Goal: Information Seeking & Learning: Learn about a topic

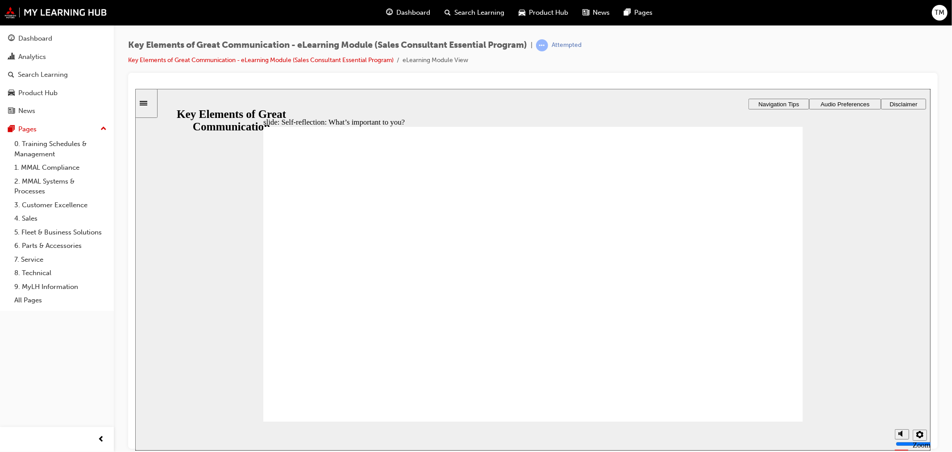
drag, startPoint x: 567, startPoint y: 321, endPoint x: 700, endPoint y: 213, distance: 171.1
drag, startPoint x: 605, startPoint y: 276, endPoint x: 730, endPoint y: 240, distance: 129.4
drag, startPoint x: 593, startPoint y: 205, endPoint x: 735, endPoint y: 276, distance: 158.8
drag, startPoint x: 504, startPoint y: 286, endPoint x: 758, endPoint y: 310, distance: 254.8
drag, startPoint x: 510, startPoint y: 240, endPoint x: 755, endPoint y: 338, distance: 263.5
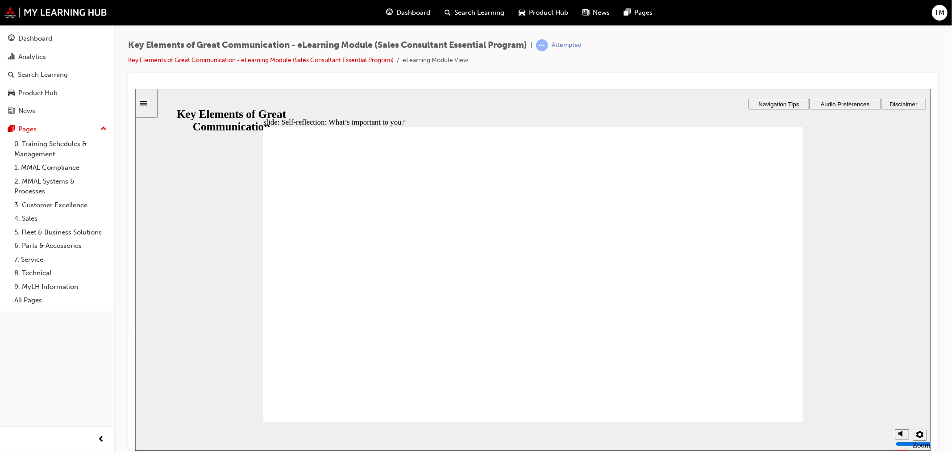
radio input "true"
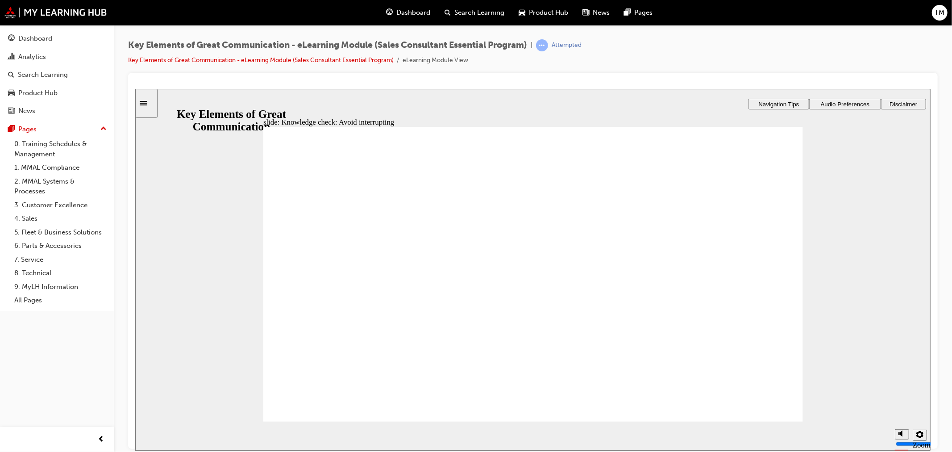
radio input "true"
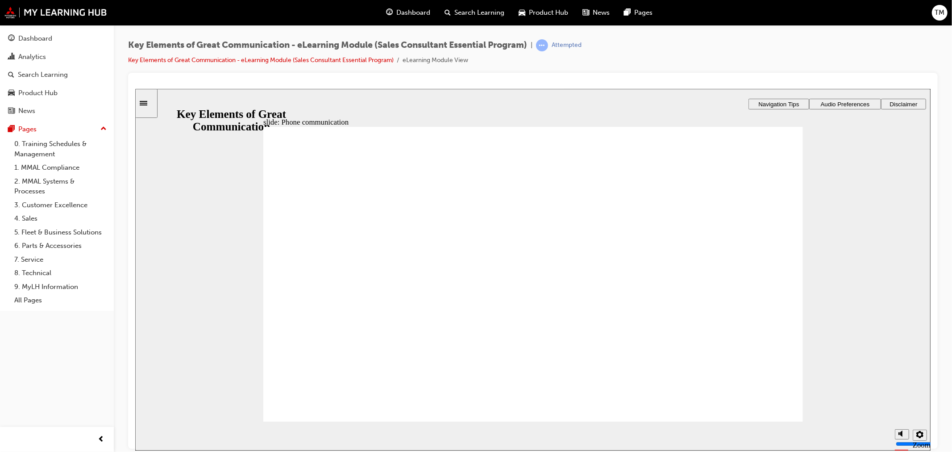
drag, startPoint x: 367, startPoint y: 231, endPoint x: 317, endPoint y: 224, distance: 50.5
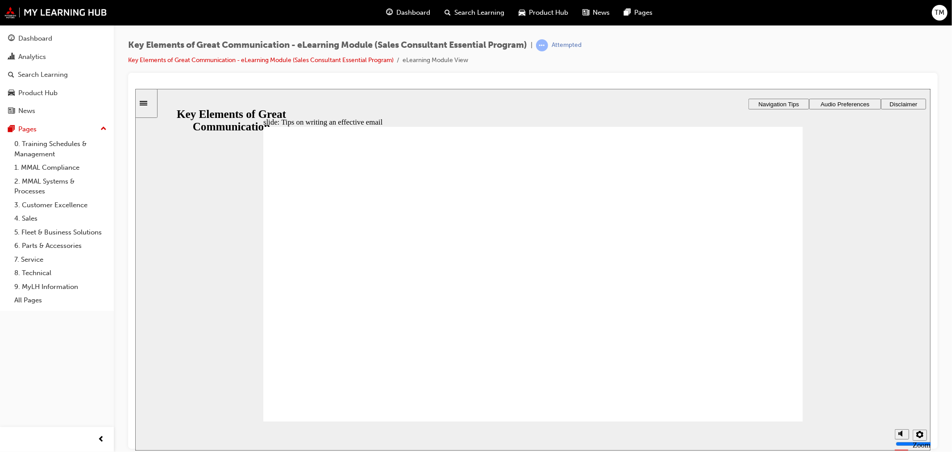
drag, startPoint x: 312, startPoint y: 409, endPoint x: 314, endPoint y: 317, distance: 91.6
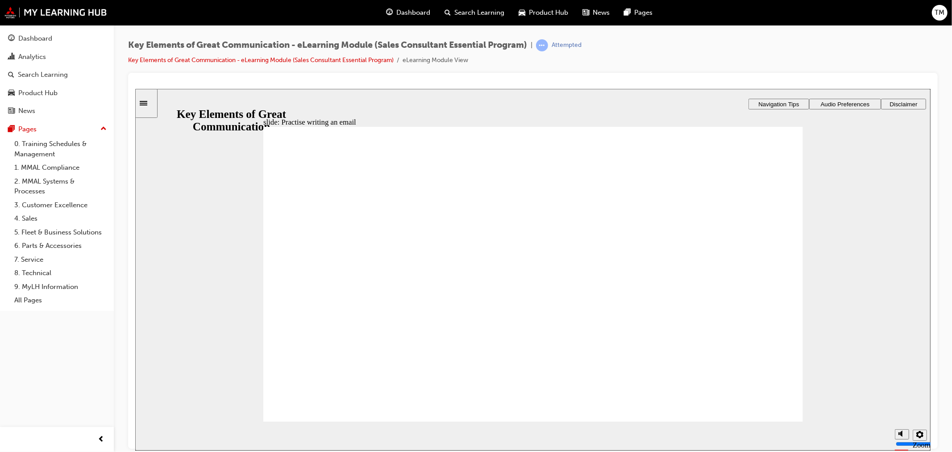
type textarea "H"
type textarea "Hi"
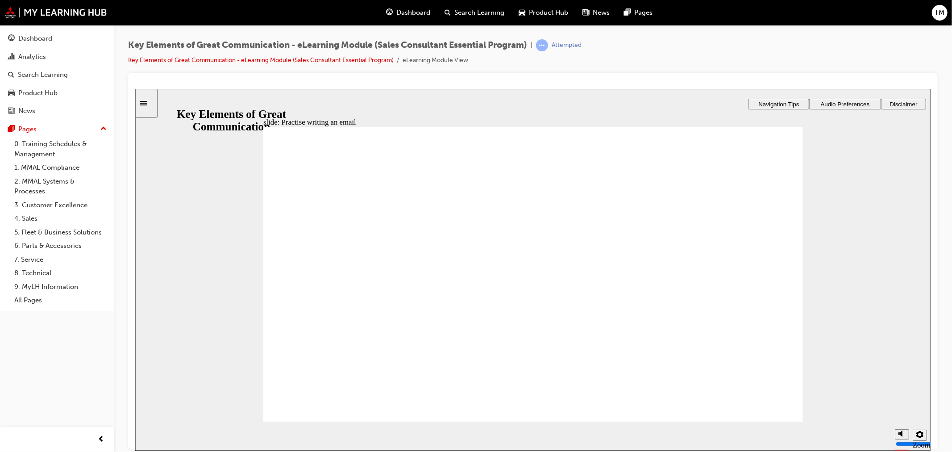
type textarea "Hi"
type textarea "Hi R"
type textarea "Hi Ro"
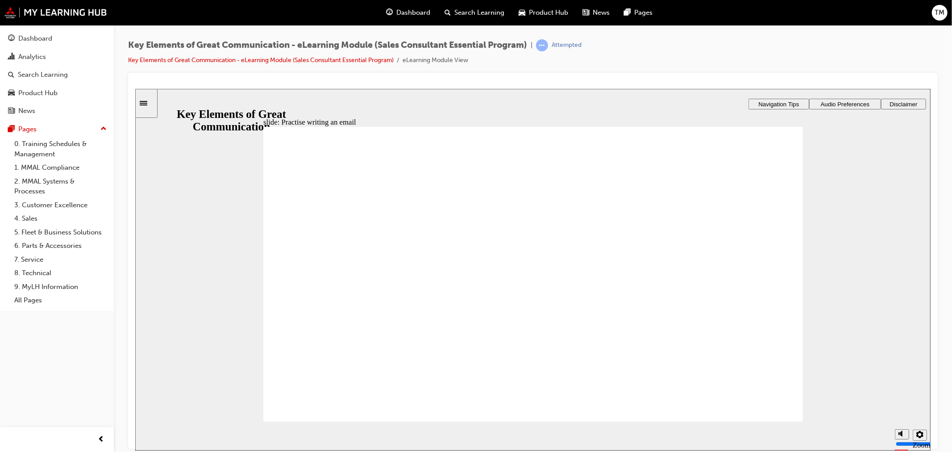
type textarea "Hi Ro"
type textarea "Hi [PERSON_NAME]"
type textarea "Hi Robe"
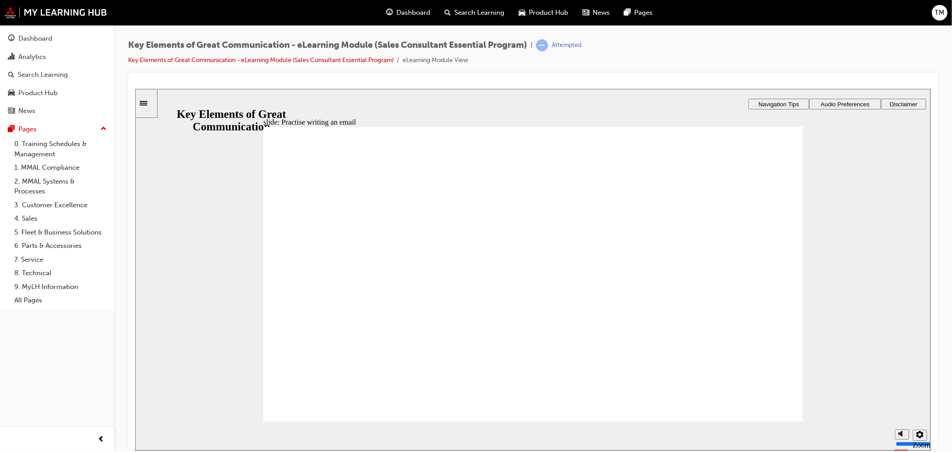
type textarea "Hi [PERSON_NAME]"
type textarea "Hi [PERSON_NAME],"
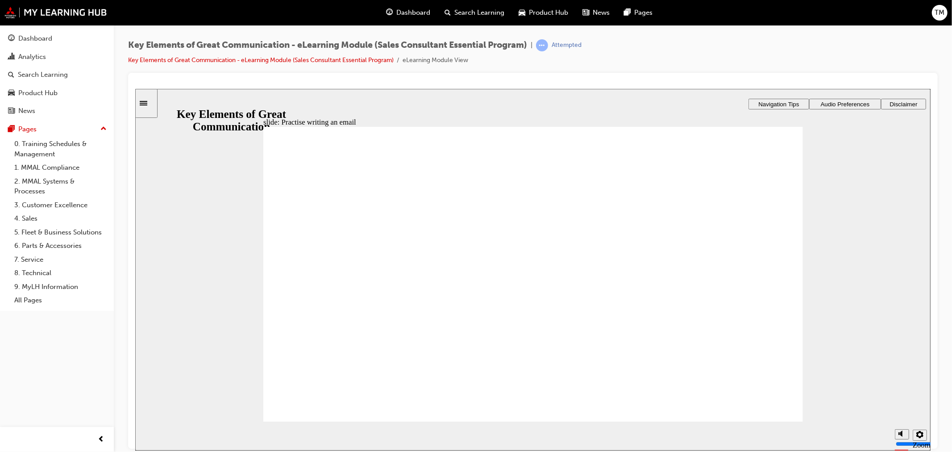
type textarea "Hi [PERSON_NAME],"
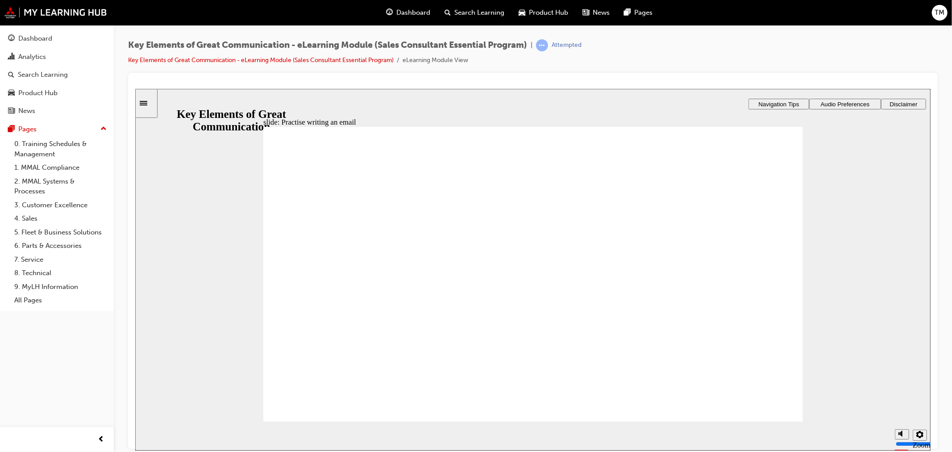
type textarea "Hi [PERSON_NAME],"
type textarea "Hi [PERSON_NAME], I"
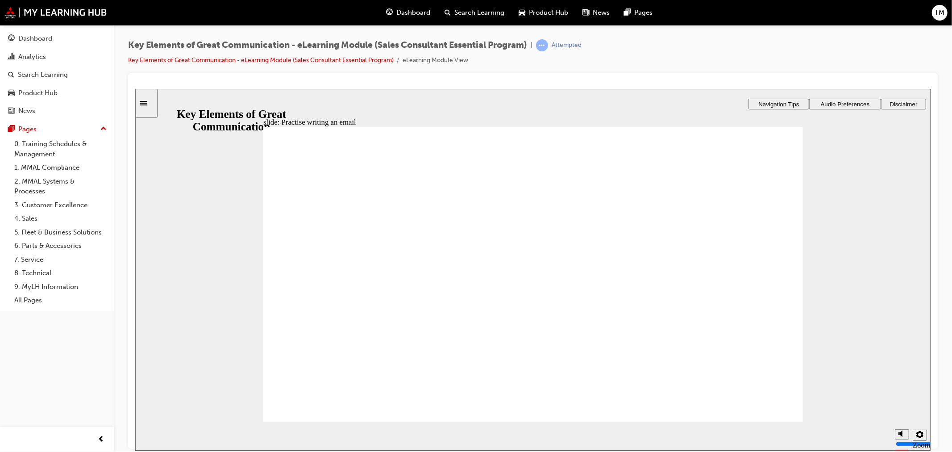
type textarea "Hi [PERSON_NAME], I"
type textarea "Hi [PERSON_NAME], I h"
type textarea "Hi [PERSON_NAME], I"
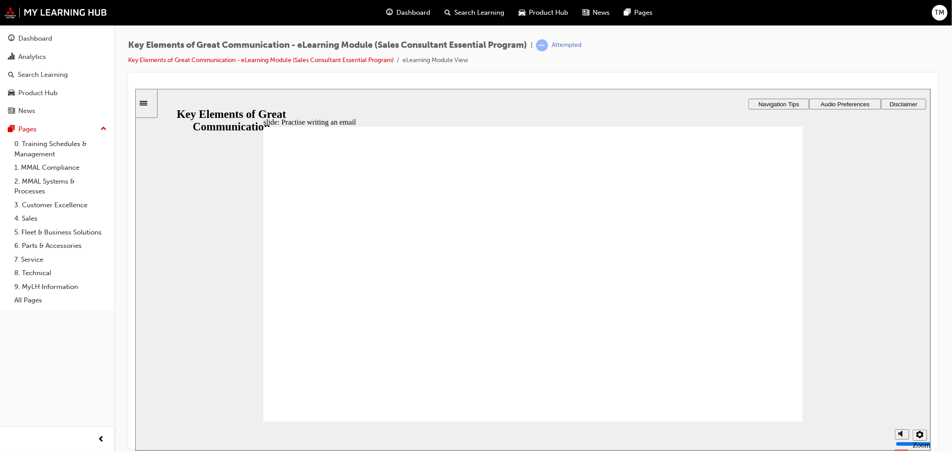
type textarea "Hi [PERSON_NAME], I"
type textarea "Hi [PERSON_NAME],"
type textarea "Hi [PERSON_NAME], T"
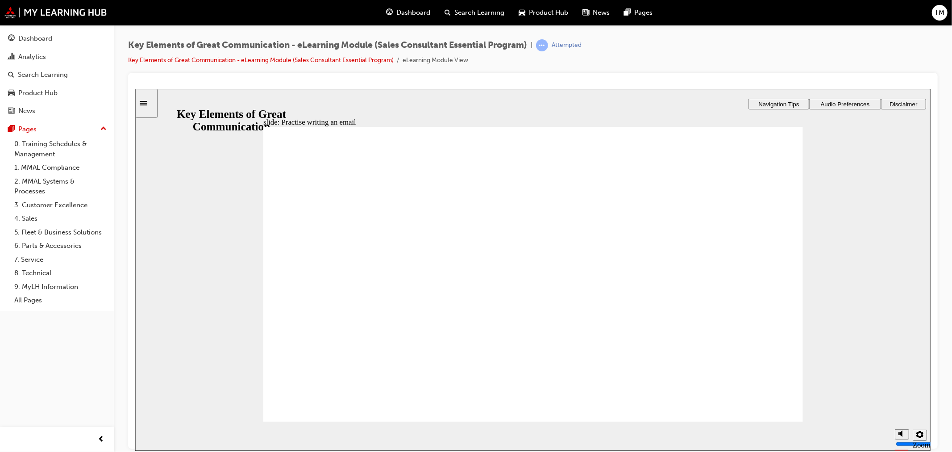
type textarea "Hi [PERSON_NAME], T"
type textarea "Hi [PERSON_NAME], TH"
type textarea "Hi [PERSON_NAME], THa"
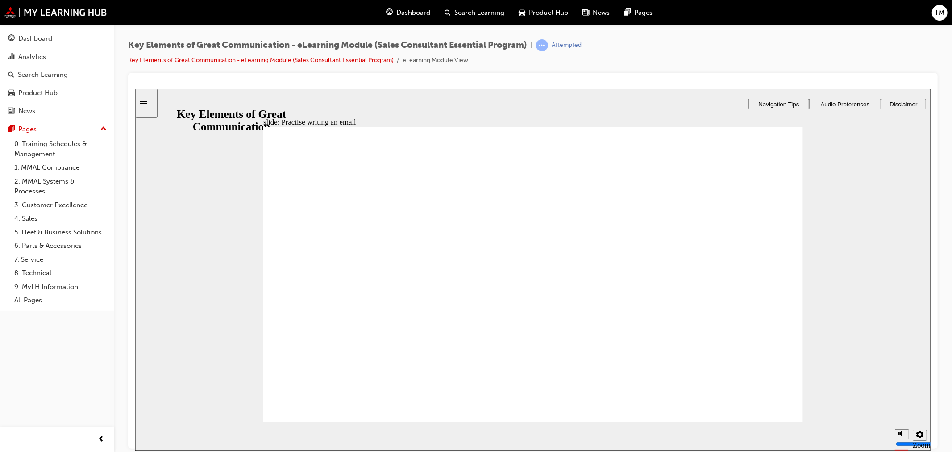
type textarea "Hi [PERSON_NAME], [GEOGRAPHIC_DATA]"
type textarea "Hi [PERSON_NAME], THank"
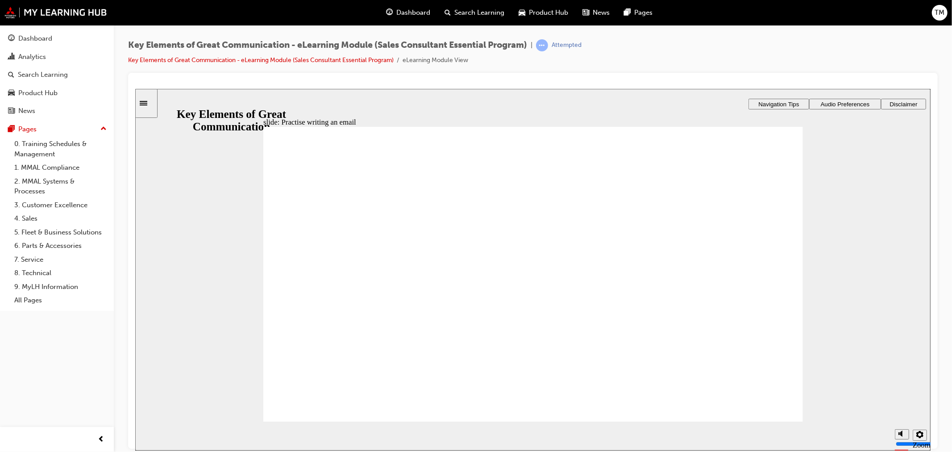
type textarea "Hi [PERSON_NAME], THank"
type textarea "Hi [PERSON_NAME], THank y"
type textarea "Hi [PERSON_NAME], THank yo"
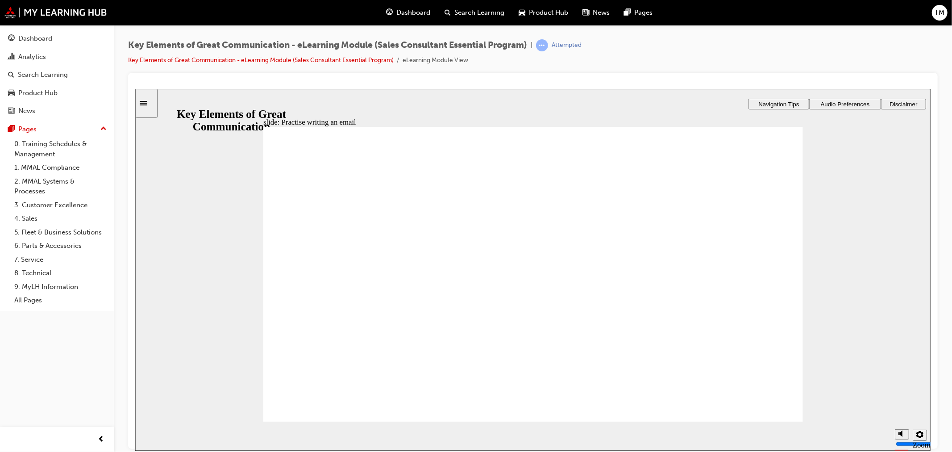
type textarea "Hi [PERSON_NAME], THank you"
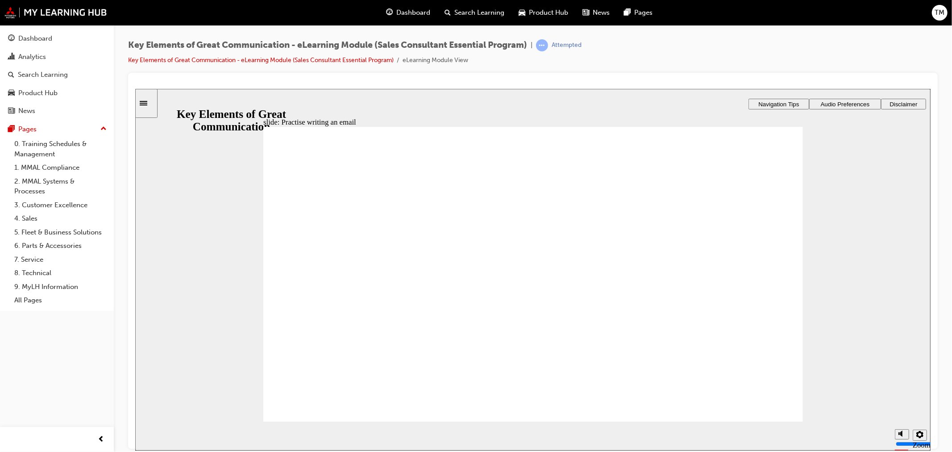
type textarea "Hi [PERSON_NAME], THank you"
type textarea "Hi [PERSON_NAME], THank yo"
type textarea "Hi [PERSON_NAME], THank y"
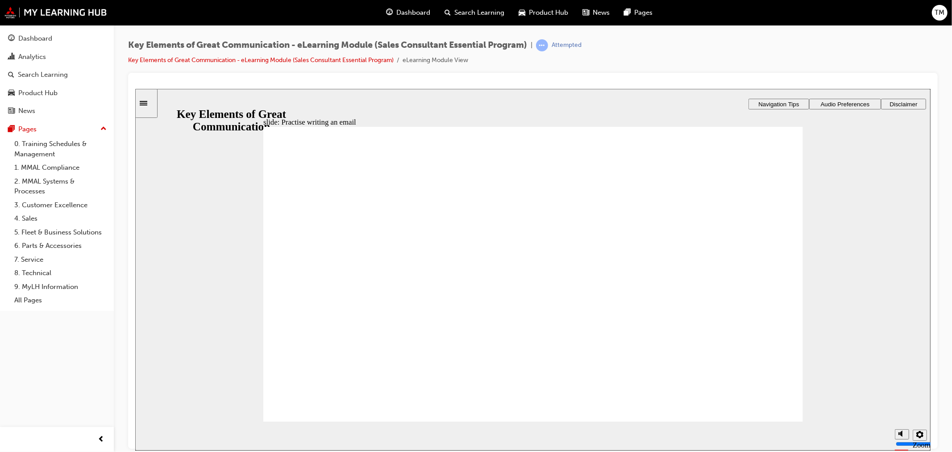
type textarea "Hi [PERSON_NAME], THank"
type textarea "Hi [PERSON_NAME], [GEOGRAPHIC_DATA]"
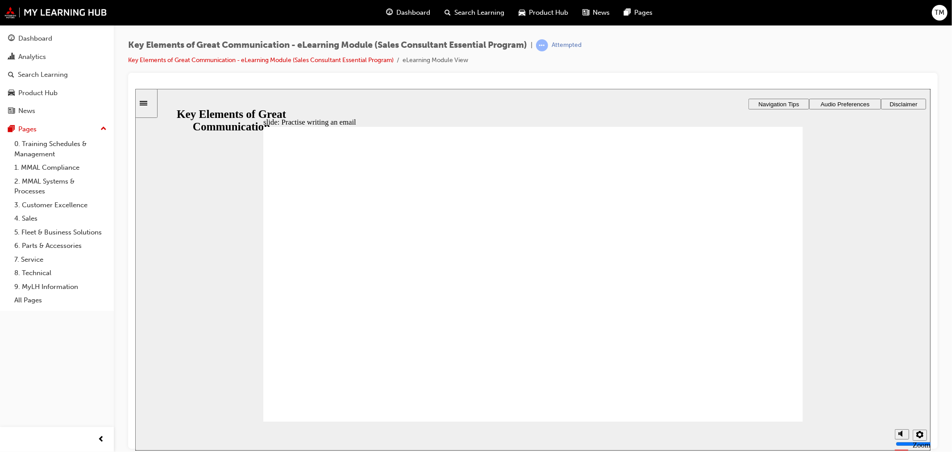
type textarea "Hi [PERSON_NAME], [GEOGRAPHIC_DATA]"
type textarea "Hi [PERSON_NAME], THa"
type textarea "Hi [PERSON_NAME], TH"
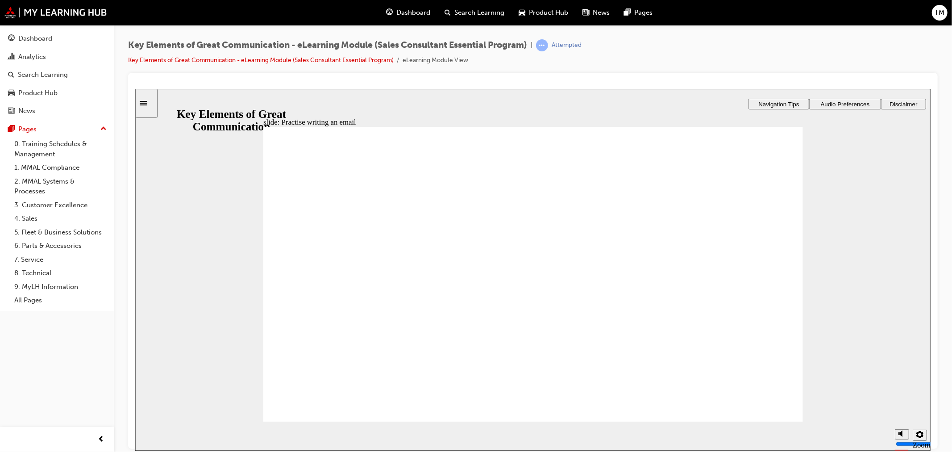
type textarea "Hi [PERSON_NAME], T"
type textarea "Hi [PERSON_NAME], Th"
type textarea "Hi [PERSON_NAME], Tha"
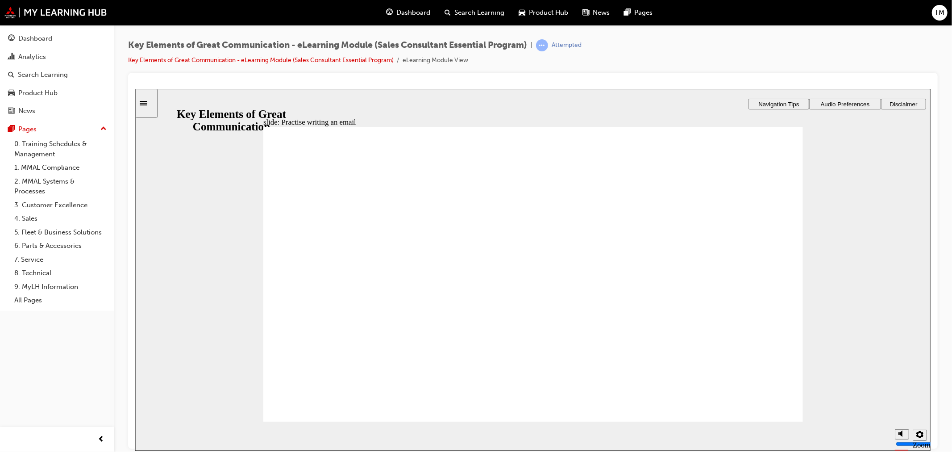
type textarea "Hi [PERSON_NAME], Tha"
type textarea "Hi [PERSON_NAME], Than"
type textarea "Hi [PERSON_NAME], Thank"
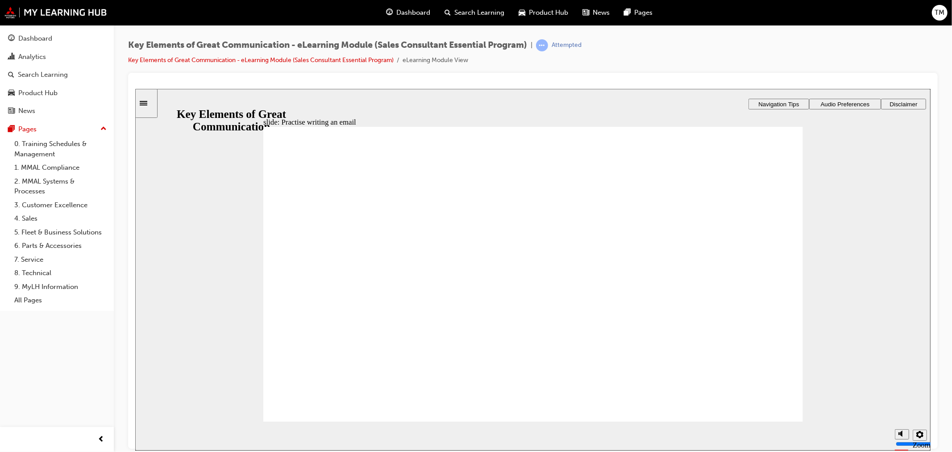
type textarea "Hi [PERSON_NAME], Thank"
type textarea "Hi [PERSON_NAME], Thank y"
type textarea "Hi [PERSON_NAME], Thank yo"
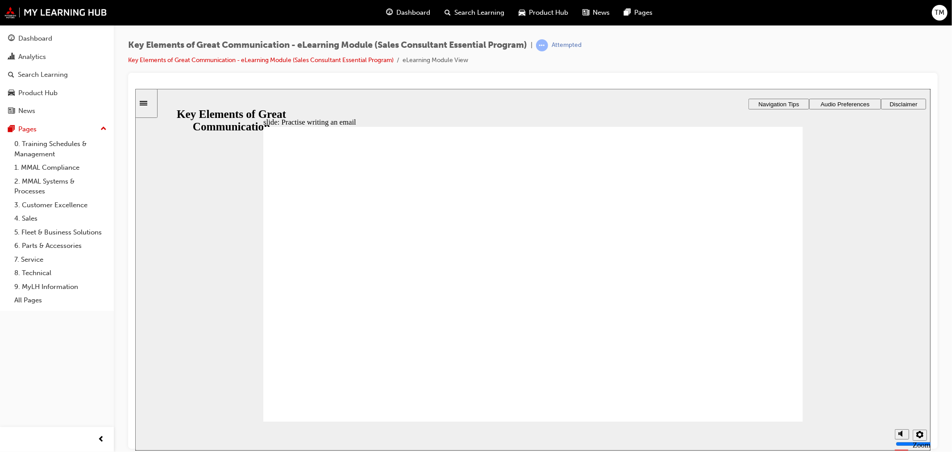
type textarea "Hi [PERSON_NAME], Thank yo"
type textarea "Hi [PERSON_NAME], Thank you"
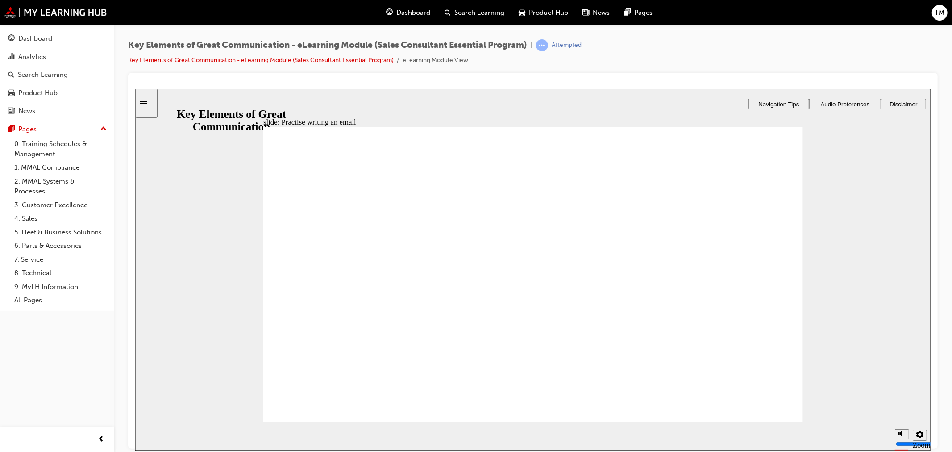
type textarea "Hi [PERSON_NAME], Thank you f"
type textarea "Hi [PERSON_NAME], Thank you fo"
type textarea "Hi [PERSON_NAME], Thank you for"
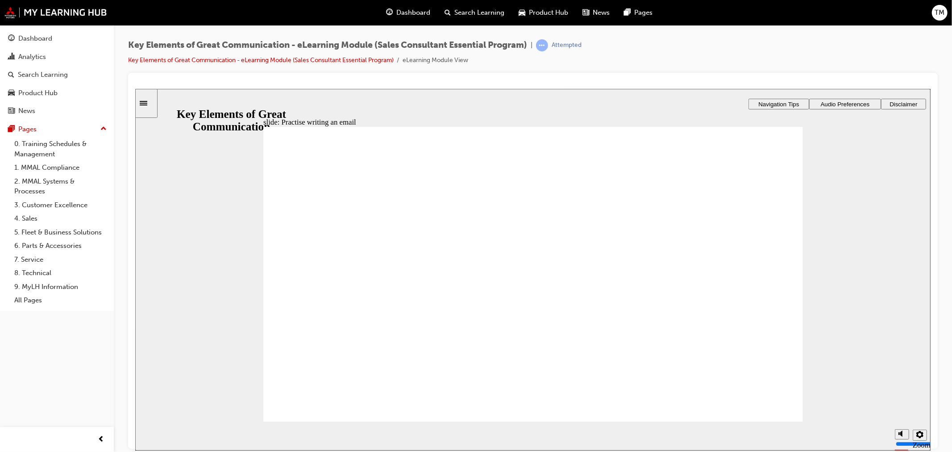
type textarea "Hi [PERSON_NAME], Thank you for"
type textarea "Hi [PERSON_NAME], Thank you for t"
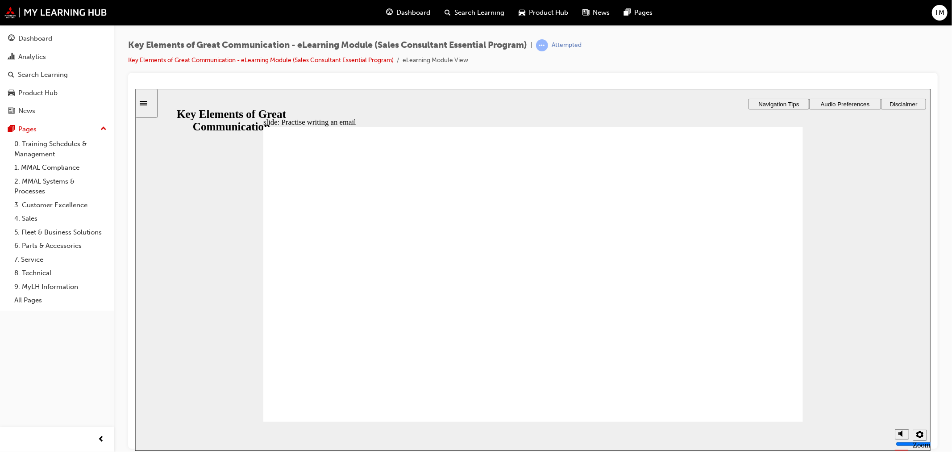
type textarea "Hi [PERSON_NAME], Thank you for th"
type textarea "Hi [PERSON_NAME], Thank you for the"
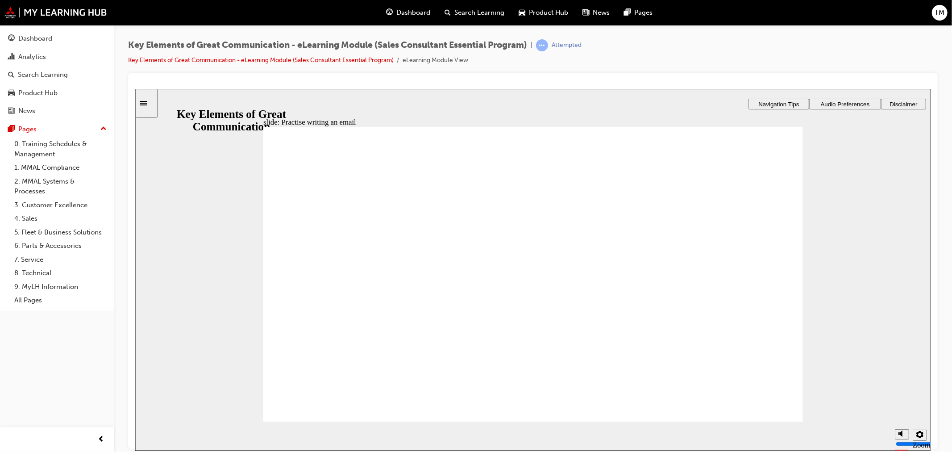
type textarea "Hi [PERSON_NAME], Thank you for the"
type textarea "Hi [PERSON_NAME], Thank you for the t"
type textarea "Hi [PERSON_NAME], Thank you for the ti"
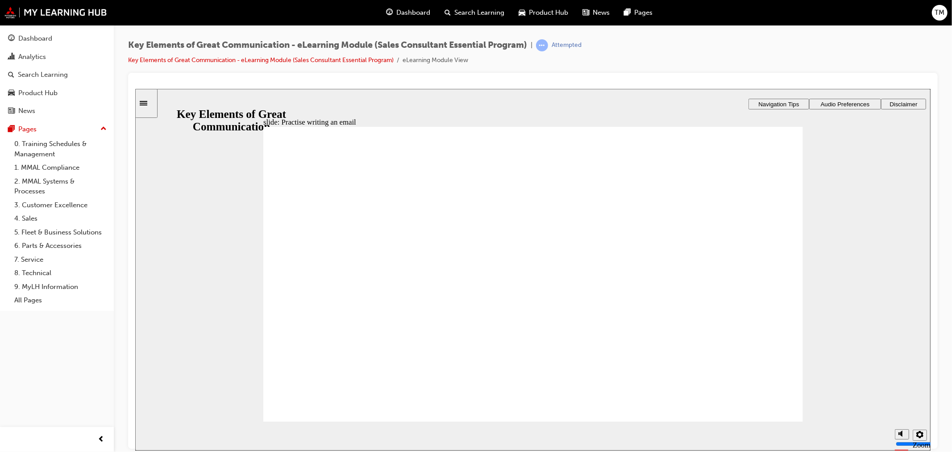
type textarea "Hi [PERSON_NAME], Thank you for the [PERSON_NAME]"
type textarea "Hi [PERSON_NAME], Thank you for the time"
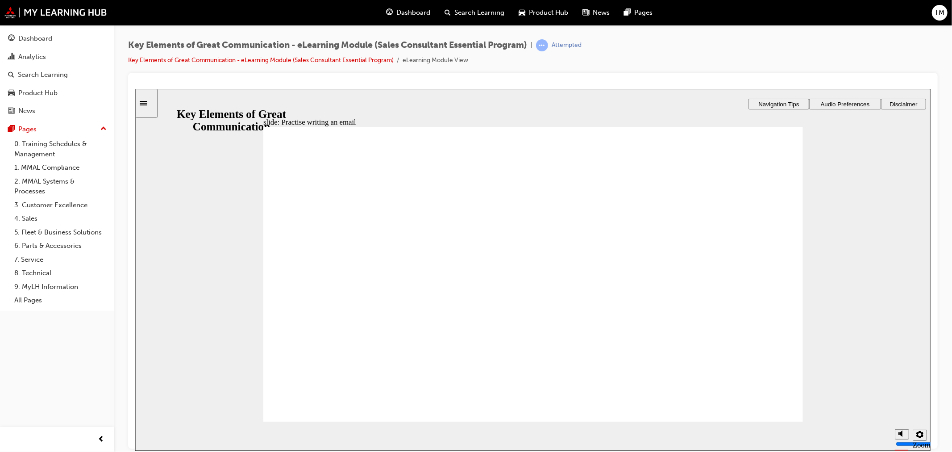
type textarea "Hi [PERSON_NAME], Thank you for the time"
type textarea "Hi [PERSON_NAME], Thank you for the time o"
type textarea "Hi [PERSON_NAME], Thank you for the time ov"
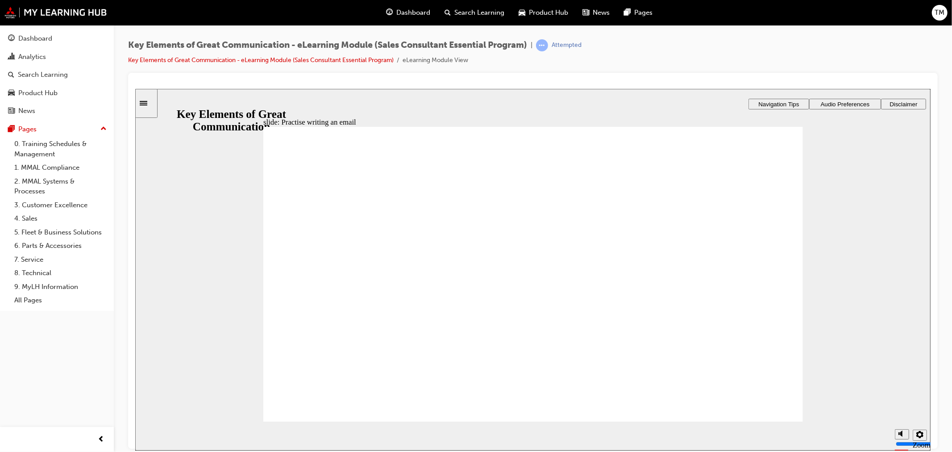
type textarea "Hi [PERSON_NAME], Thank you for the time [PERSON_NAME]"
type textarea "Hi [PERSON_NAME], Thank you for the time over"
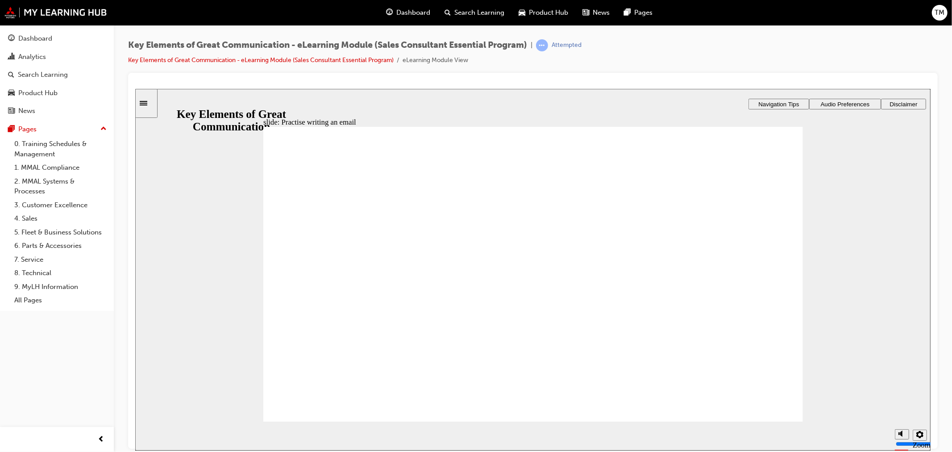
type textarea "Hi [PERSON_NAME], Thank you for the time over"
type textarea "Hi [PERSON_NAME], Thank you for the time over t"
type textarea "Hi [PERSON_NAME], Thank you for the time over th"
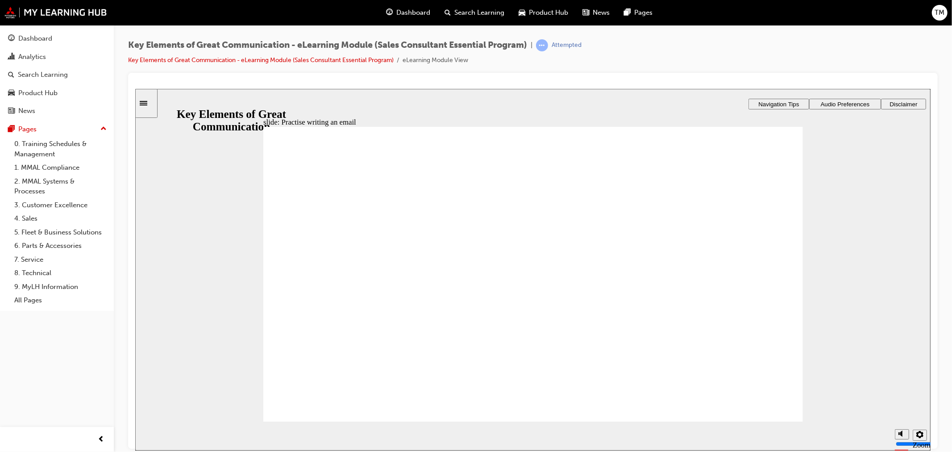
type textarea "Hi [PERSON_NAME], Thank you for the time over the"
type textarea "Hi [PERSON_NAME], Thank you for the time over the p"
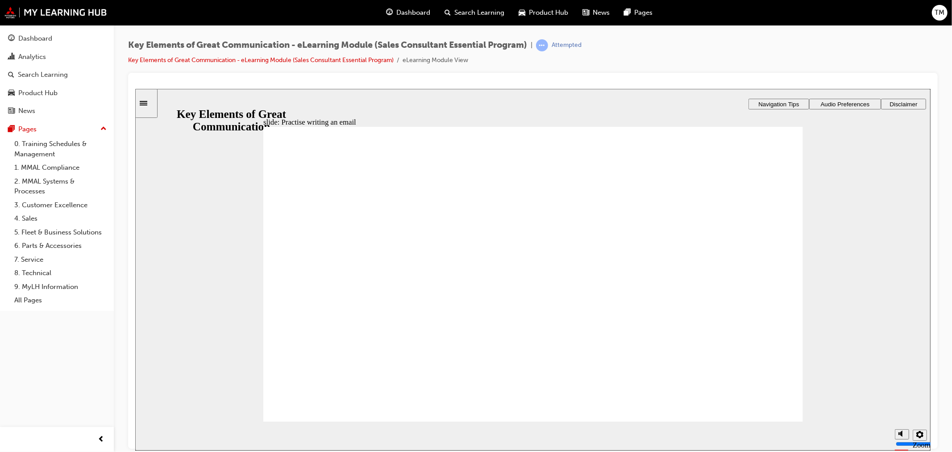
type textarea "Hi [PERSON_NAME], Thank you for the time over the p"
type textarea "Hi [PERSON_NAME], Thank you for the time over the ph"
type textarea "Hi [PERSON_NAME], Thank you for the time over the pho"
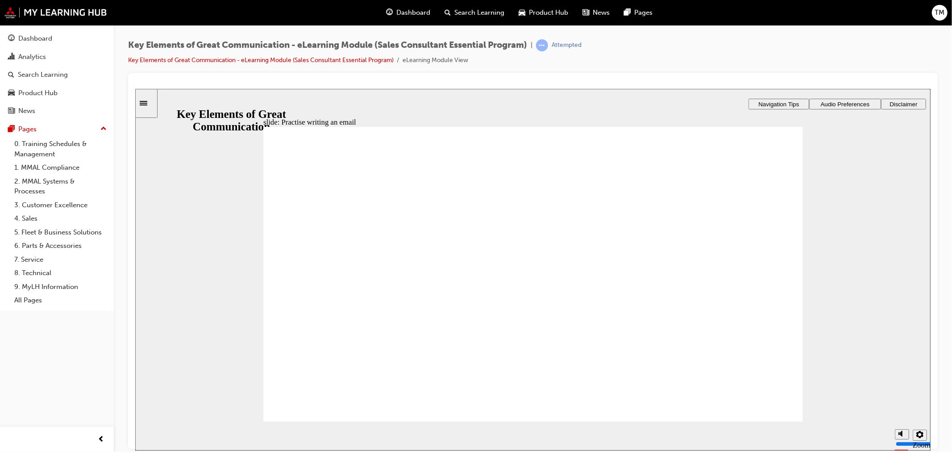
type textarea "Hi [PERSON_NAME], Thank you for the time over the phon"
type textarea "Hi [PERSON_NAME], Thank you for the time over the phone"
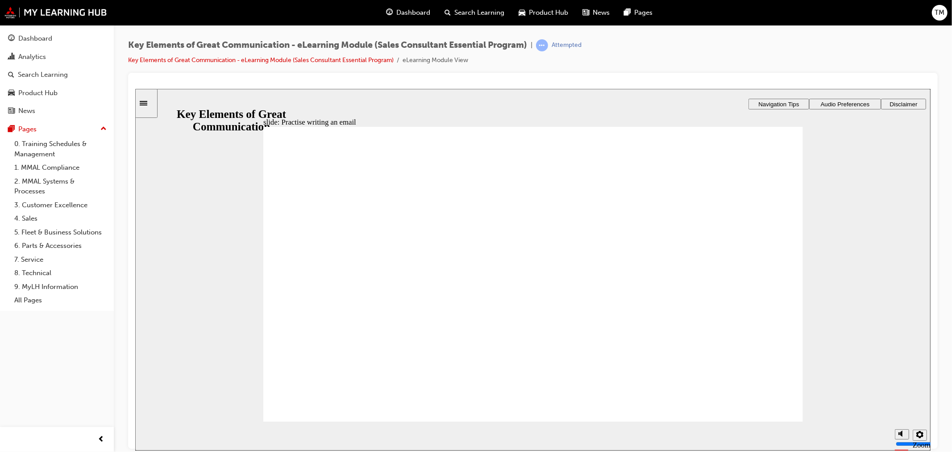
type textarea "Hi [PERSON_NAME], Thank you for the time over the phone"
type textarea "Hi [PERSON_NAME], Thank you for the time over the phon"
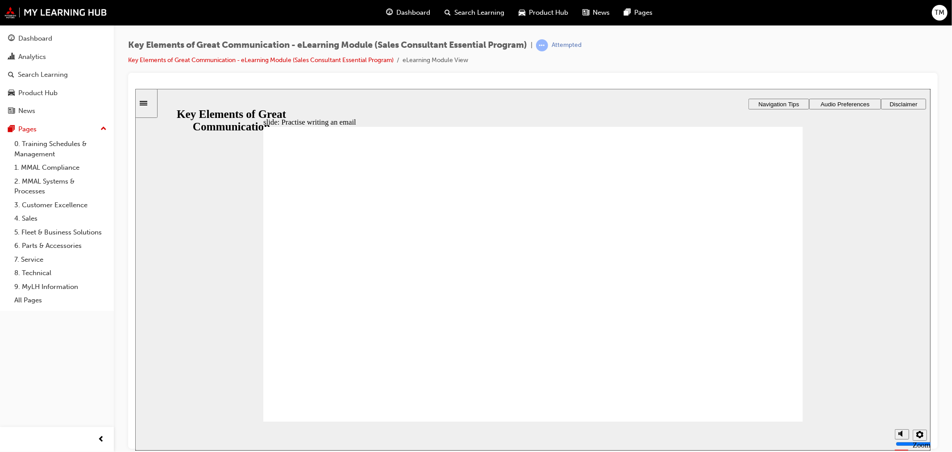
type textarea "Hi [PERSON_NAME], Thank you for the time over the pho"
type textarea "Hi [PERSON_NAME], Thank you for the time over the ph"
type textarea "Hi [PERSON_NAME], Thank you for the time over the p"
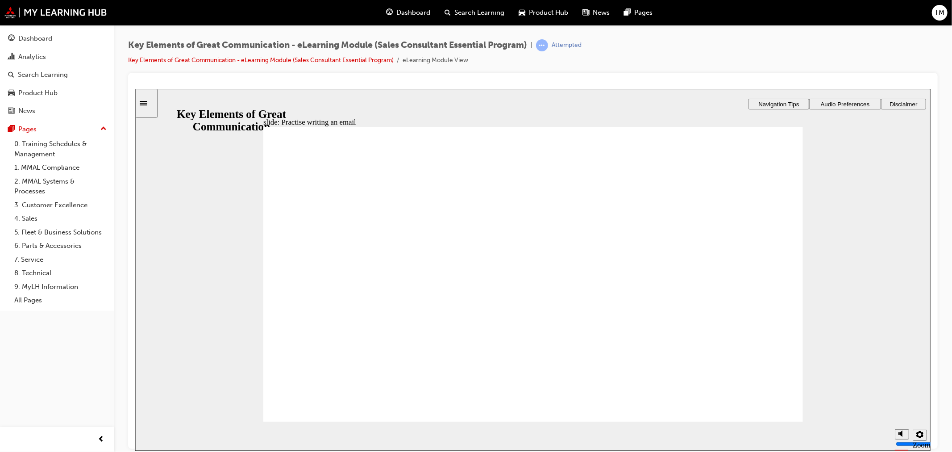
type textarea "Hi [PERSON_NAME], Thank you for the time over the p"
type textarea "Hi [PERSON_NAME], Thank you for the time over the"
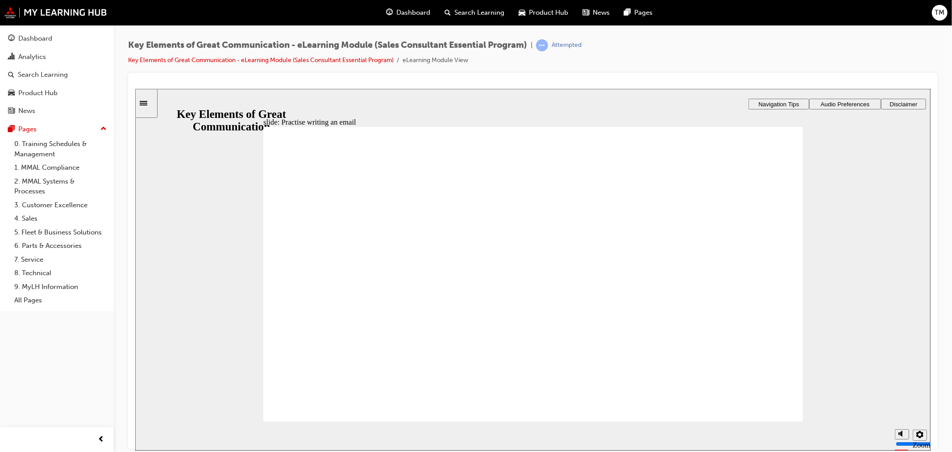
type textarea "Hi [PERSON_NAME], Thank you for the time over th"
type textarea "Hi [PERSON_NAME], Thank you for the time over t"
type textarea "Hi [PERSON_NAME], Thank you for the time over"
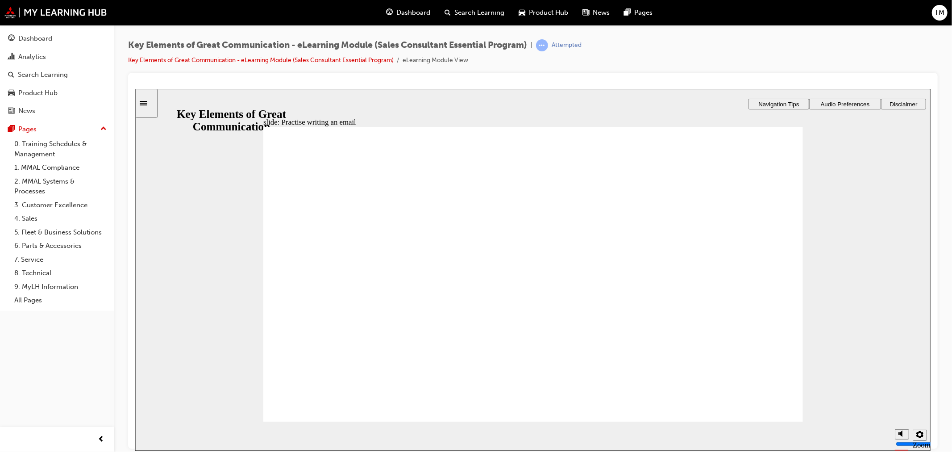
type textarea "Hi [PERSON_NAME], Thank you for the time over"
type textarea "Hi [PERSON_NAME], Thank you for the time [PERSON_NAME]"
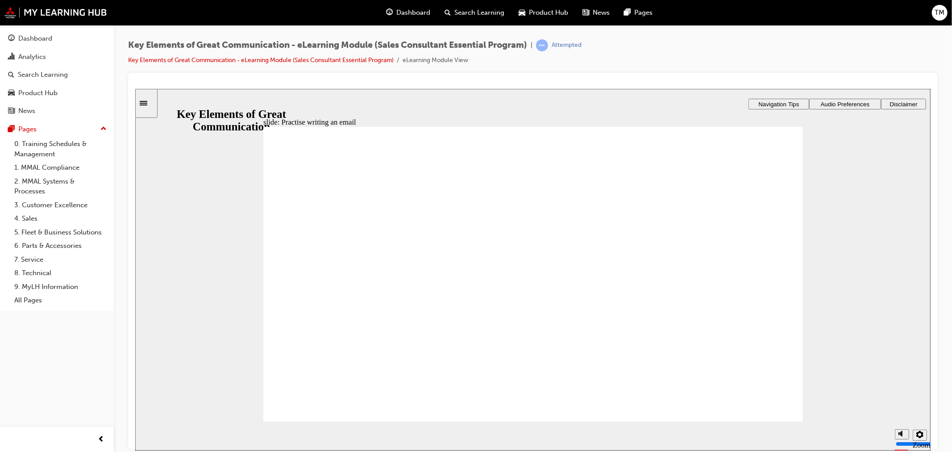
type textarea "Hi [PERSON_NAME], Thank you for the time ov"
type textarea "Hi [PERSON_NAME], Thank you for the time o"
type textarea "Hi [PERSON_NAME], Thank you for the time"
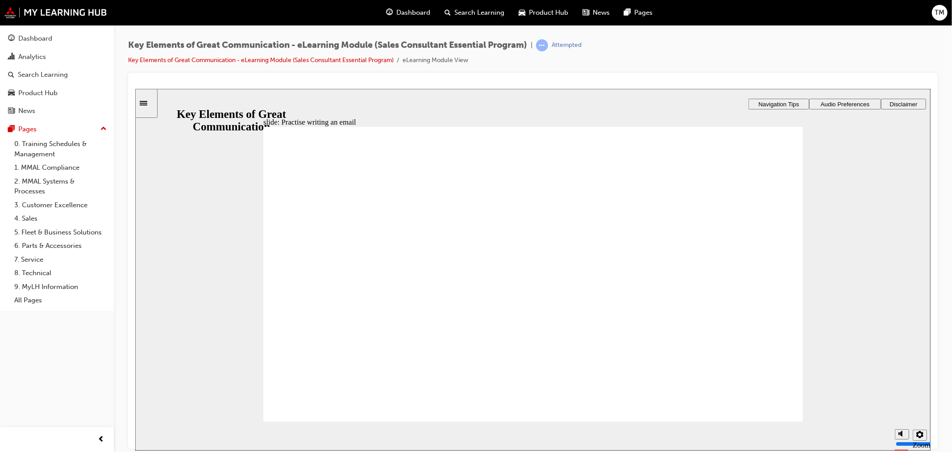
type textarea "Hi [PERSON_NAME], Thank you for the time"
type textarea "Hi [PERSON_NAME], Thank you for the [PERSON_NAME]"
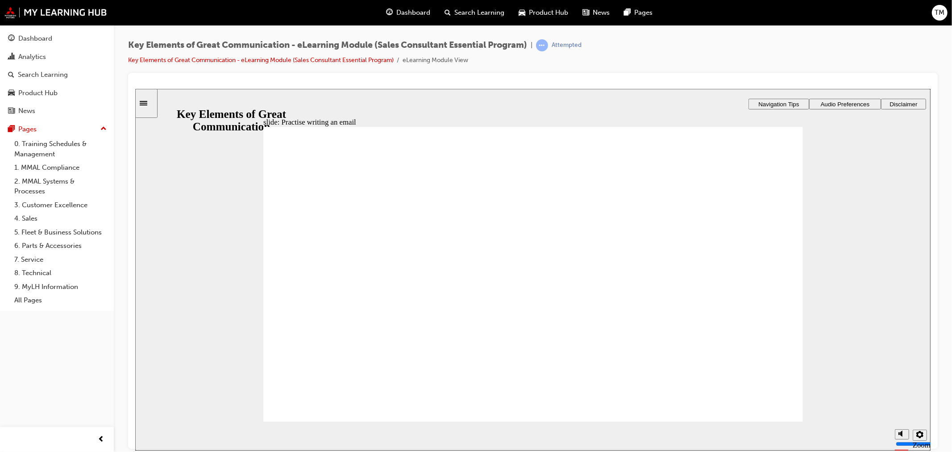
type textarea "Hi [PERSON_NAME], Thank you for the ti"
type textarea "Hi [PERSON_NAME], Thank you for the t"
type textarea "Hi [PERSON_NAME], Thank you for the"
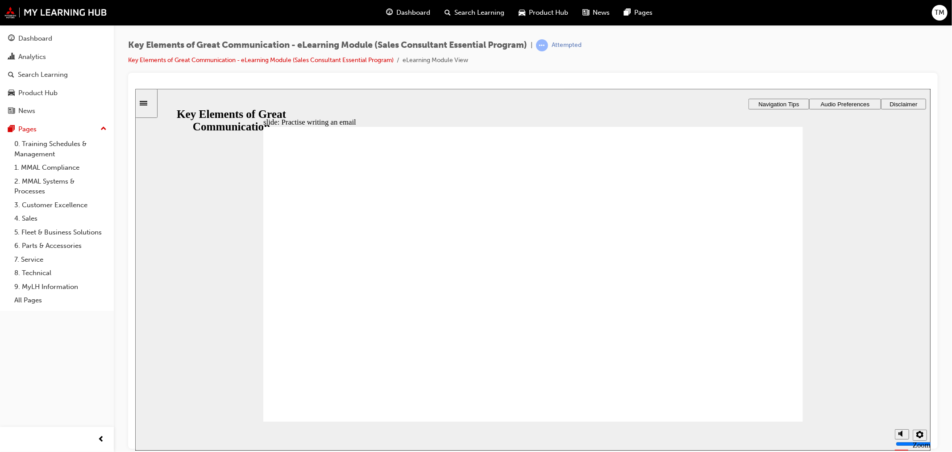
type textarea "Hi [PERSON_NAME], Thank you for the"
type textarea "Hi [PERSON_NAME], Thank you for th"
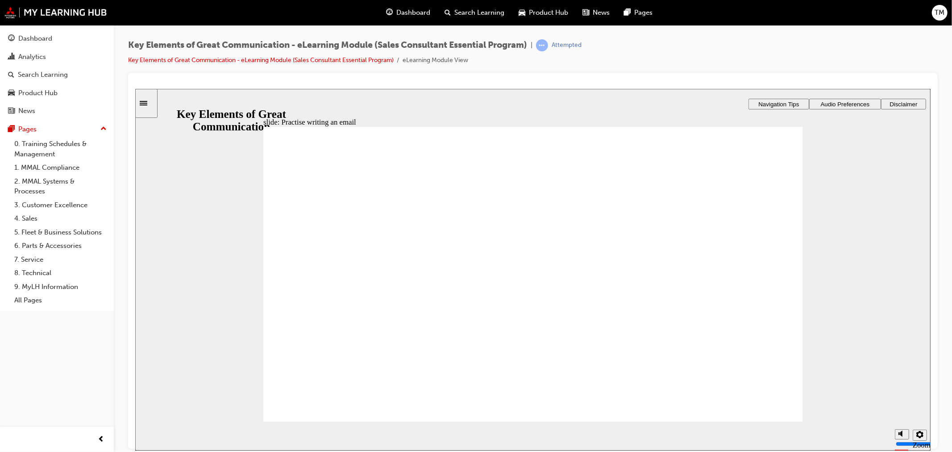
type textarea "Hi [PERSON_NAME], Thank you for t"
type textarea "Hi [PERSON_NAME], Thank you for"
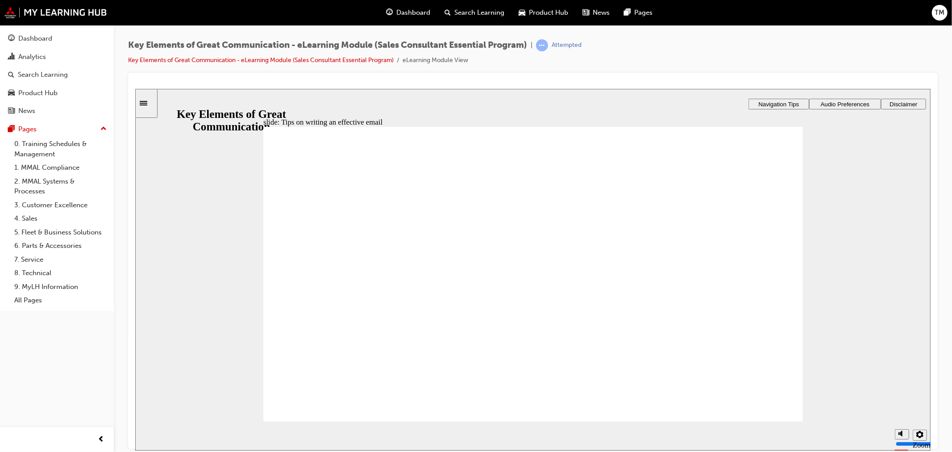
drag, startPoint x: 781, startPoint y: 209, endPoint x: 777, endPoint y: 214, distance: 6.3
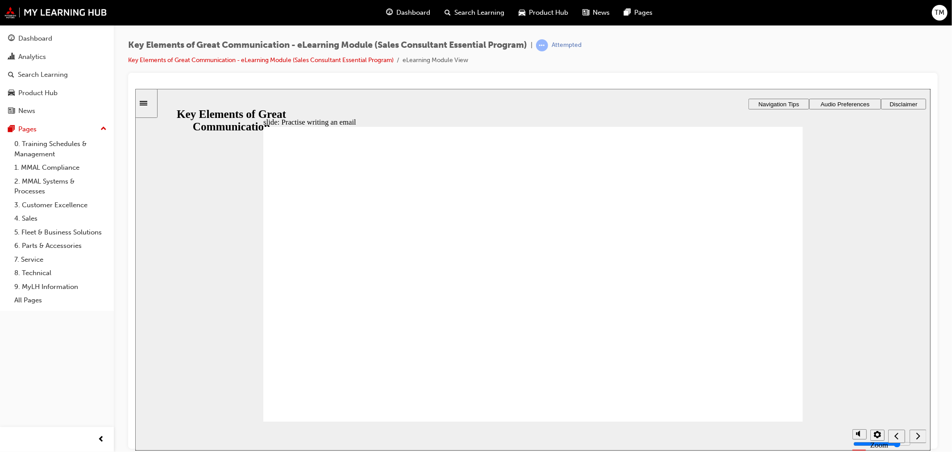
drag, startPoint x: 341, startPoint y: 304, endPoint x: 342, endPoint y: 312, distance: 7.6
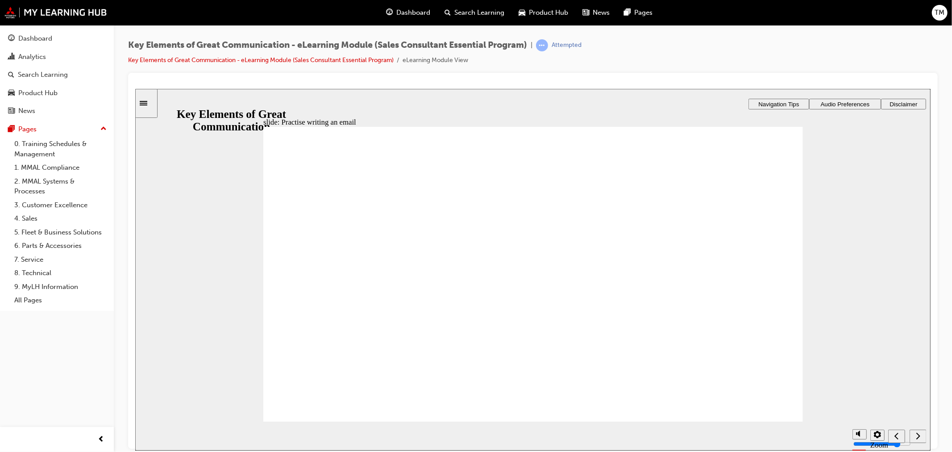
drag, startPoint x: 634, startPoint y: 293, endPoint x: 506, endPoint y: 383, distance: 156.1
drag, startPoint x: 355, startPoint y: 352, endPoint x: 542, endPoint y: 252, distance: 211.8
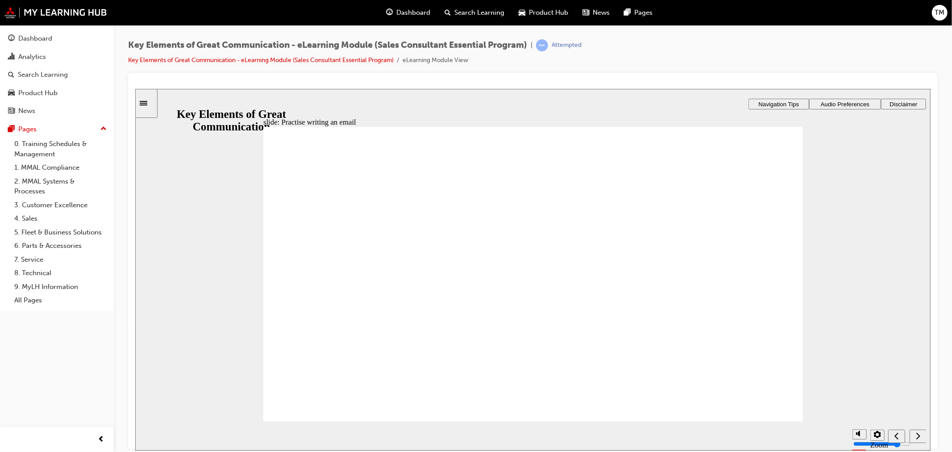
drag, startPoint x: 310, startPoint y: 410, endPoint x: 296, endPoint y: 408, distance: 13.7
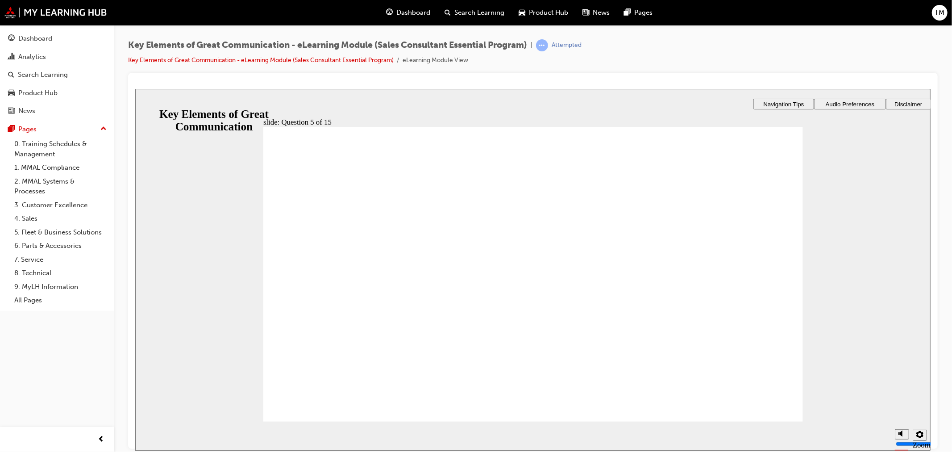
drag, startPoint x: 491, startPoint y: 354, endPoint x: 572, endPoint y: 367, distance: 82.3
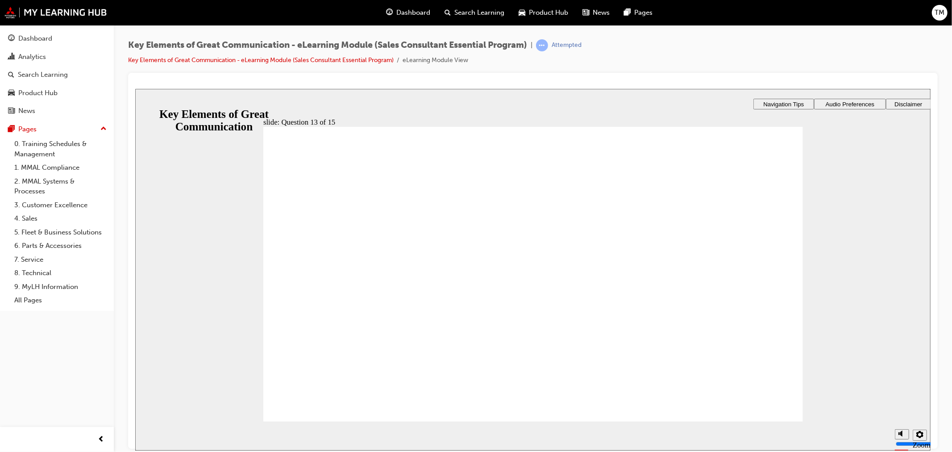
drag, startPoint x: 506, startPoint y: 367, endPoint x: 582, endPoint y: 379, distance: 76.4
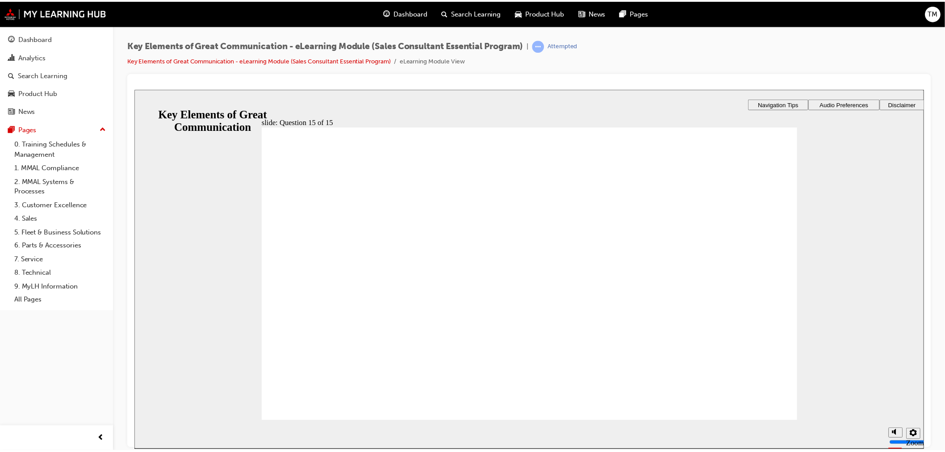
scroll to position [0, 0]
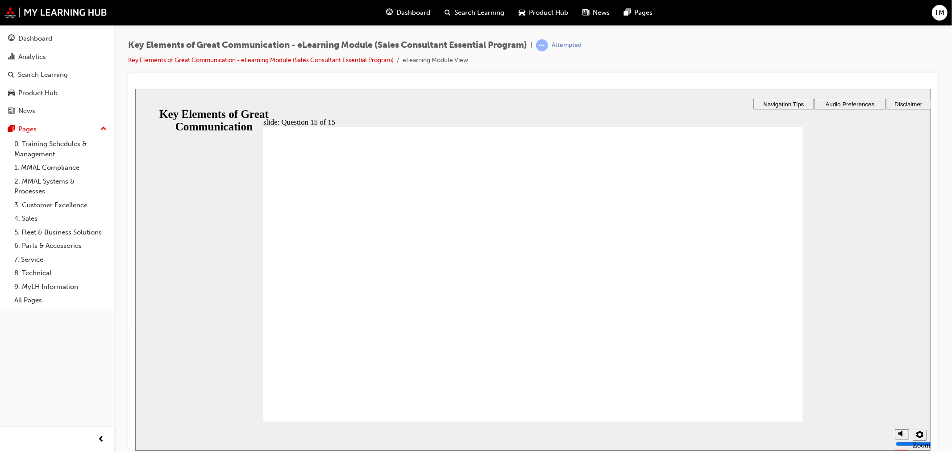
click at [39, 39] on div "Dashboard" at bounding box center [35, 38] width 34 height 10
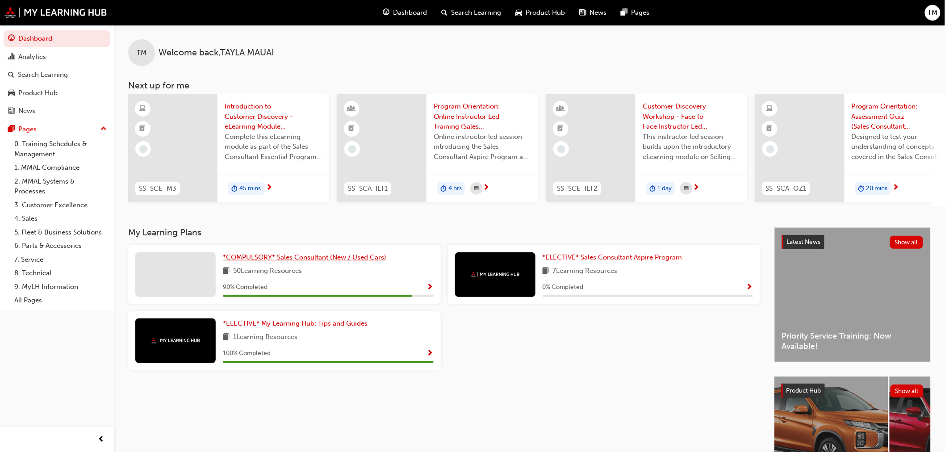
click at [274, 259] on span "*COMPULSORY* Sales Consultant (New / Used Cars)" at bounding box center [304, 257] width 163 height 8
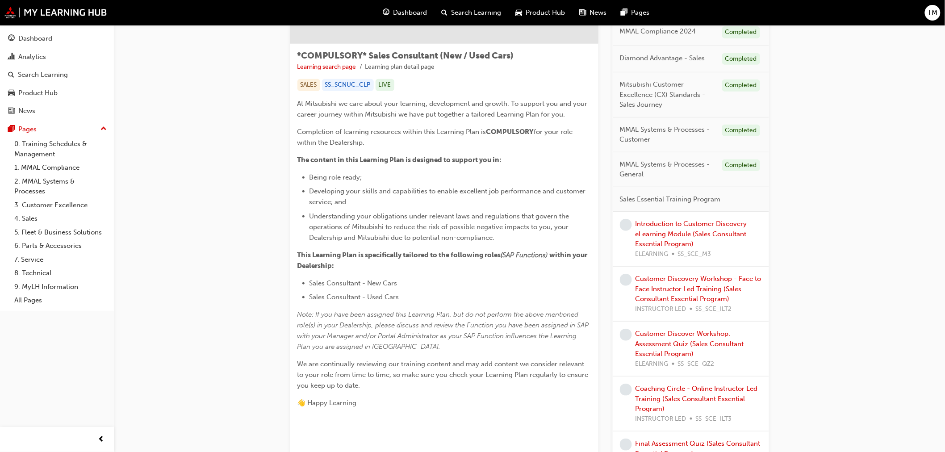
scroll to position [149, 0]
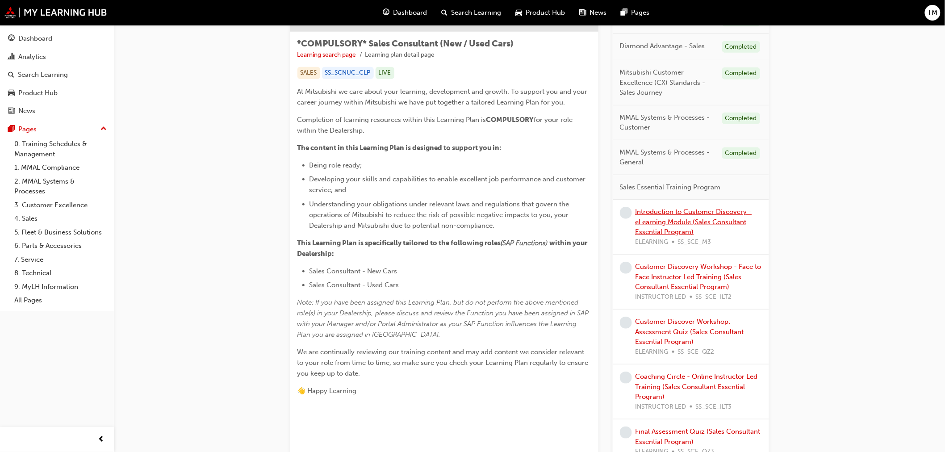
click at [682, 225] on link "Introduction to Customer Discovery - eLearning Module (Sales Consultant Essenti…" at bounding box center [693, 222] width 117 height 28
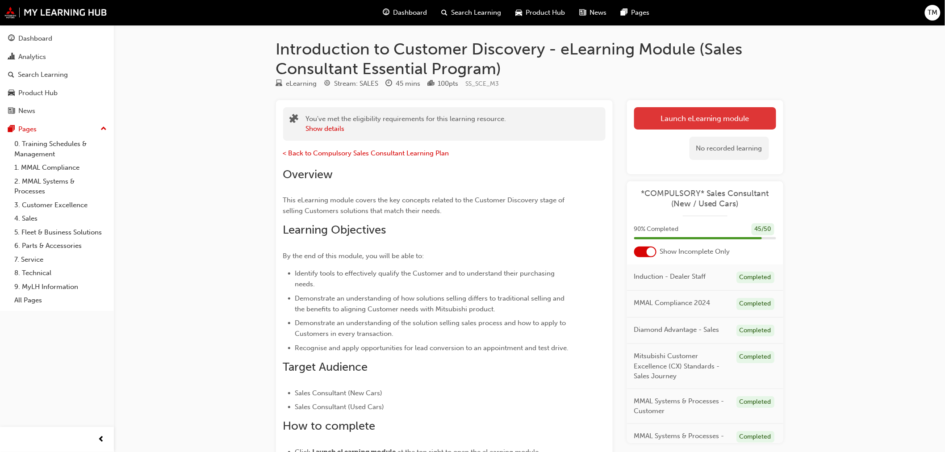
click at [700, 125] on link "Launch eLearning module" at bounding box center [705, 118] width 142 height 22
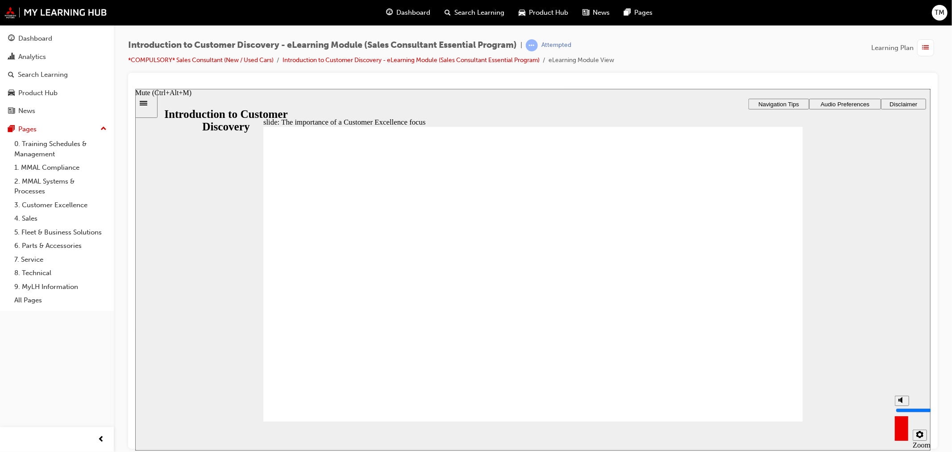
drag, startPoint x: 900, startPoint y: 401, endPoint x: 900, endPoint y: 376, distance: 24.6
click at [900, 406] on input "volume" at bounding box center [925, 409] width 58 height 7
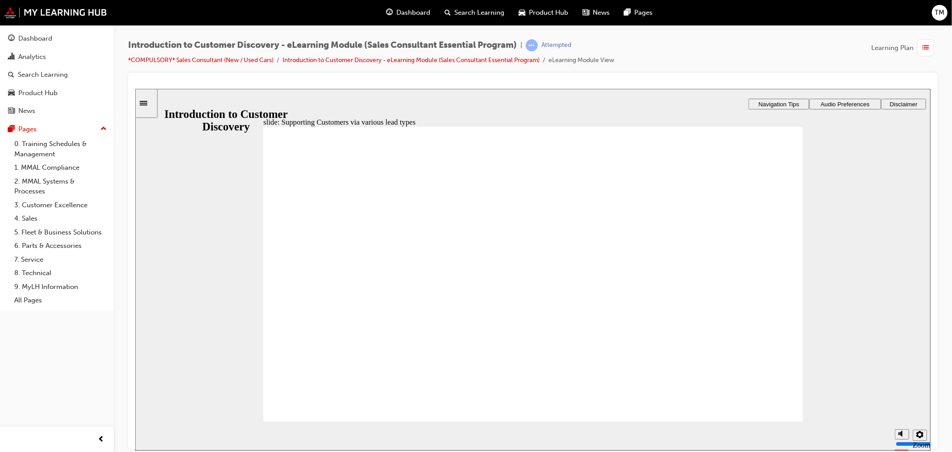
drag, startPoint x: 546, startPoint y: 294, endPoint x: 568, endPoint y: 280, distance: 26.0
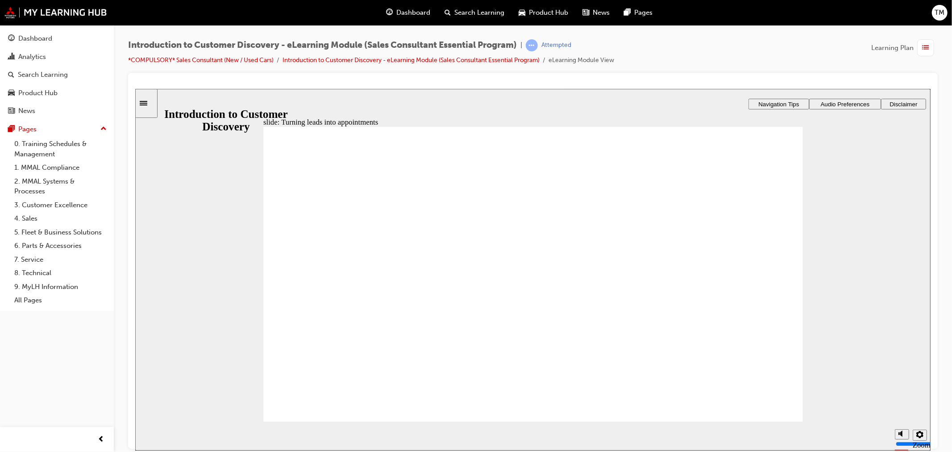
drag, startPoint x: 404, startPoint y: 266, endPoint x: 444, endPoint y: 277, distance: 41.7
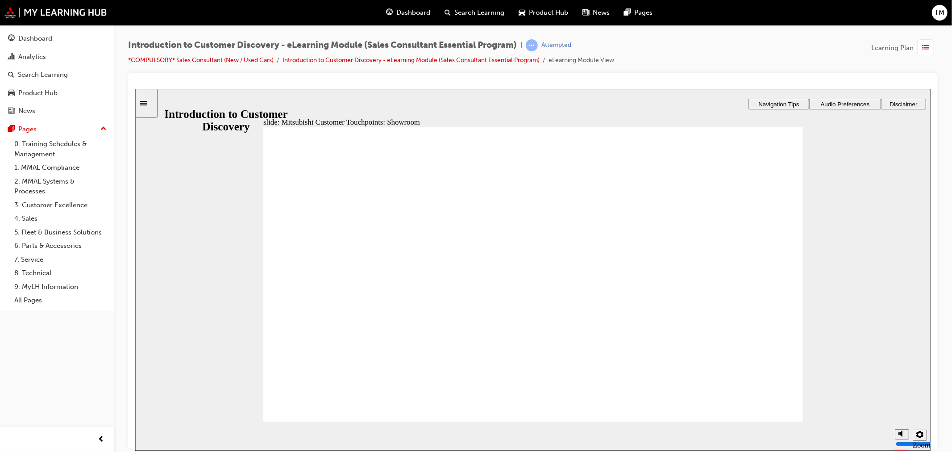
drag, startPoint x: 740, startPoint y: 421, endPoint x: 753, endPoint y: 409, distance: 17.7
click at [741, 420] on div "slide: Mitsubishi Customer Touchpoints: Showroom Rectangle 1 Rectangle 3 Mitsub…" at bounding box center [533, 269] width 796 height 362
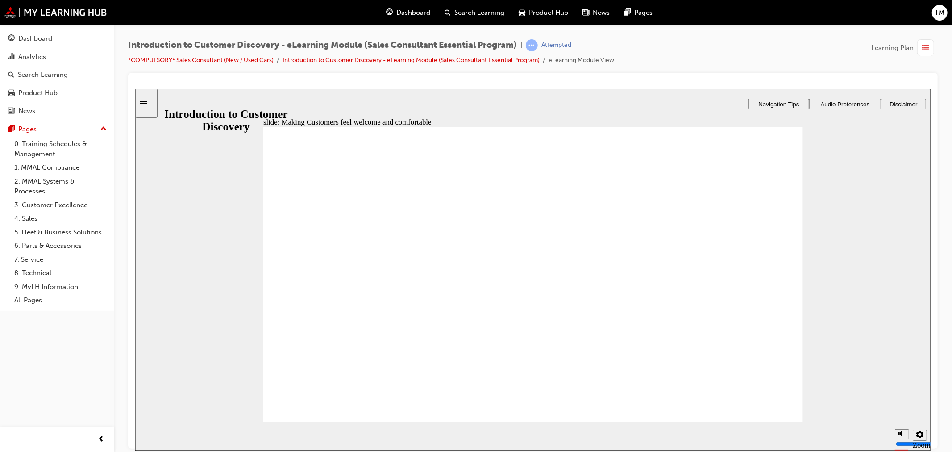
drag, startPoint x: 319, startPoint y: 226, endPoint x: 320, endPoint y: 233, distance: 6.3
drag, startPoint x: 328, startPoint y: 312, endPoint x: 329, endPoint y: 334, distance: 22.3
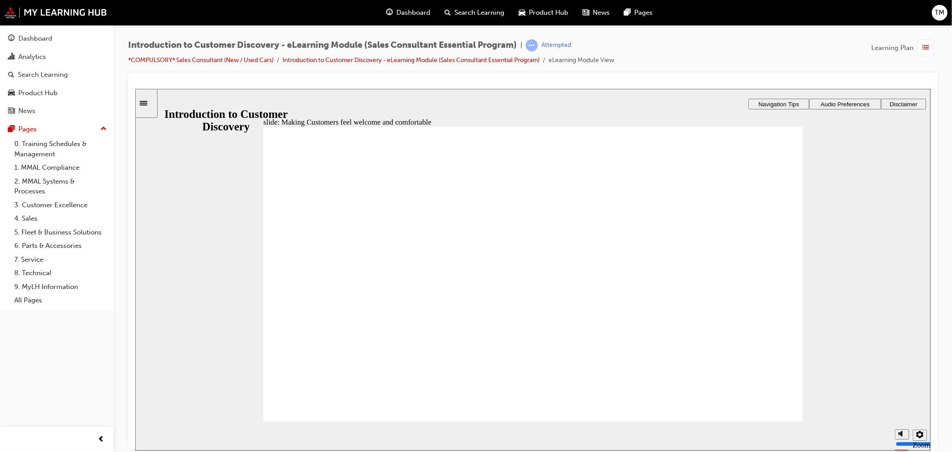
drag, startPoint x: 787, startPoint y: 416, endPoint x: 769, endPoint y: 409, distance: 19.0
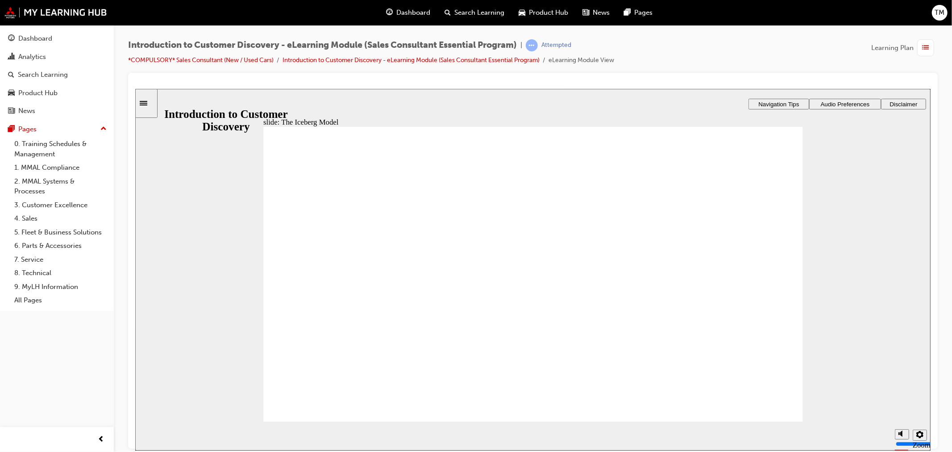
drag, startPoint x: 351, startPoint y: 242, endPoint x: 415, endPoint y: 232, distance: 65.0
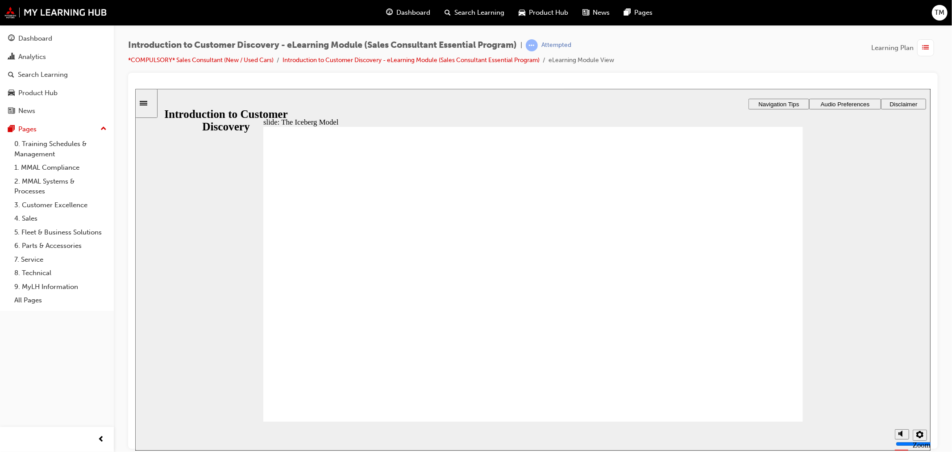
drag, startPoint x: 642, startPoint y: 221, endPoint x: 679, endPoint y: 222, distance: 37.1
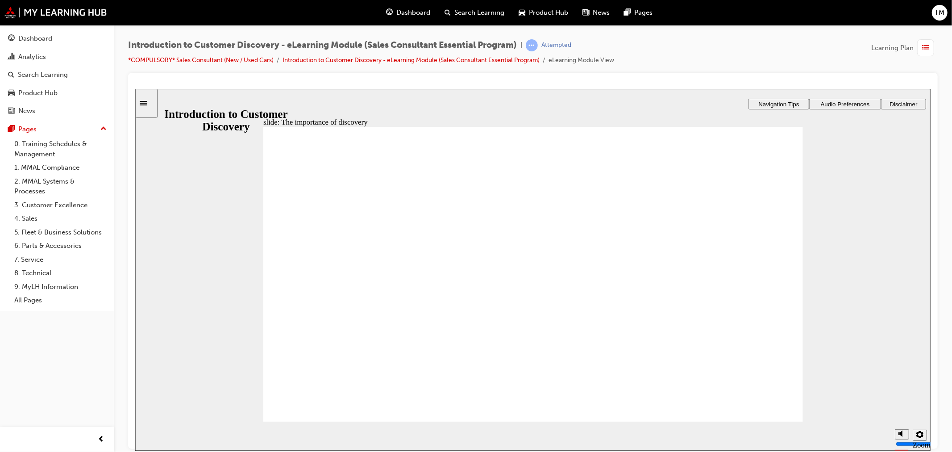
drag, startPoint x: 493, startPoint y: 277, endPoint x: 487, endPoint y: 370, distance: 93.1
drag, startPoint x: 487, startPoint y: 370, endPoint x: 750, endPoint y: 383, distance: 263.7
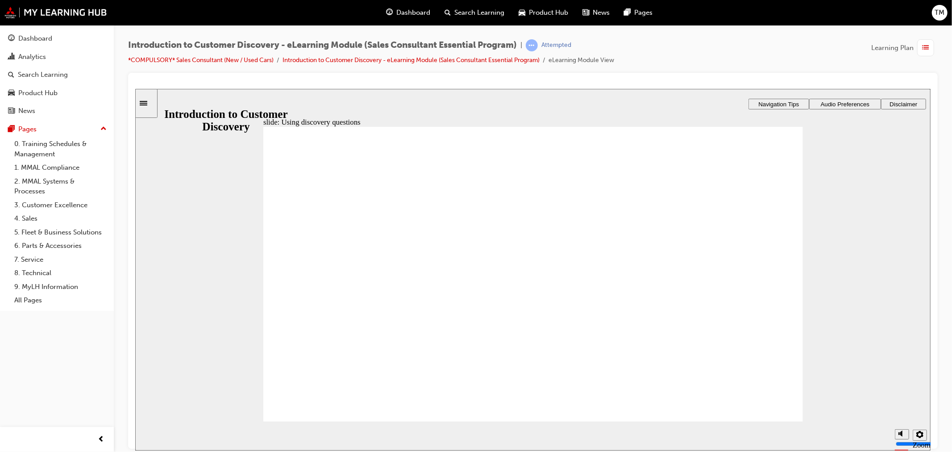
drag, startPoint x: 757, startPoint y: 250, endPoint x: 756, endPoint y: 295, distance: 45.1
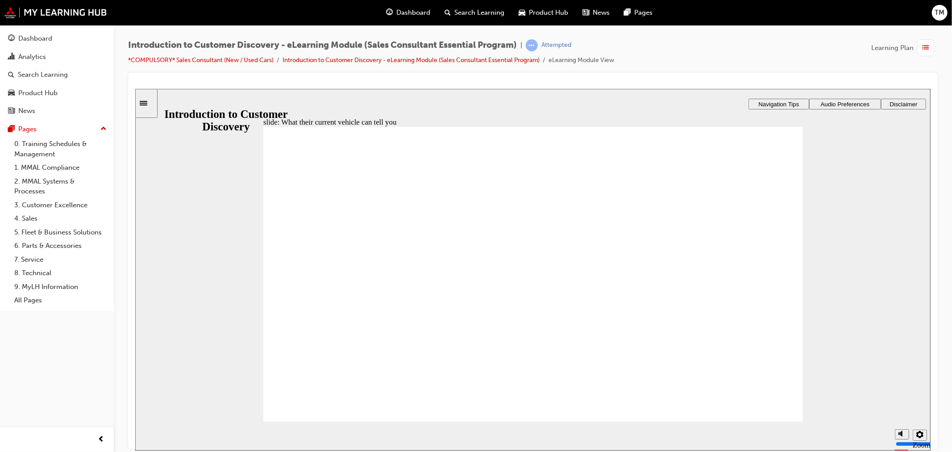
drag, startPoint x: 680, startPoint y: 283, endPoint x: 708, endPoint y: 295, distance: 30.6
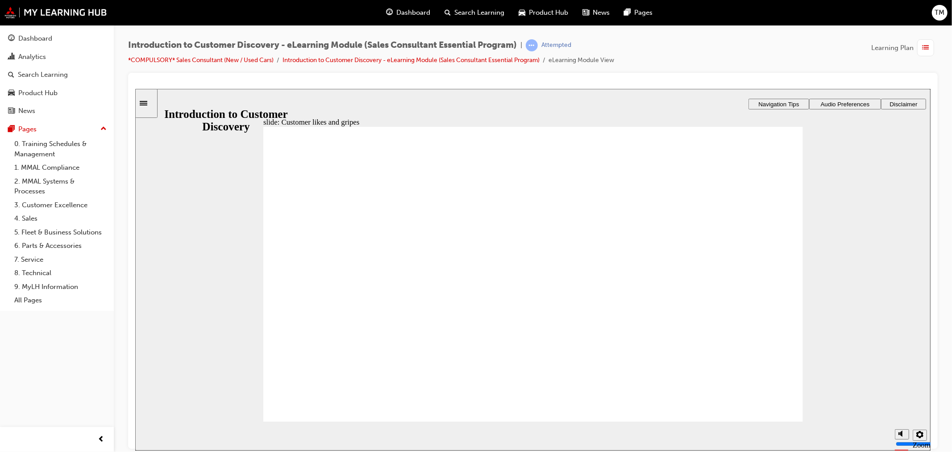
drag, startPoint x: 693, startPoint y: 187, endPoint x: 716, endPoint y: 187, distance: 23.2
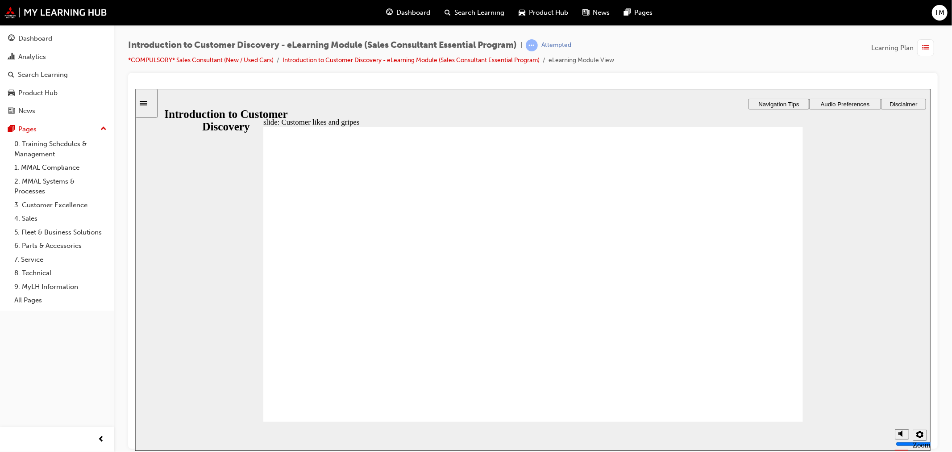
click at [776, 420] on div "slide: Customer likes and gripes Rectangle 1 Rectangle 3 Customer likes and gri…" at bounding box center [533, 269] width 796 height 362
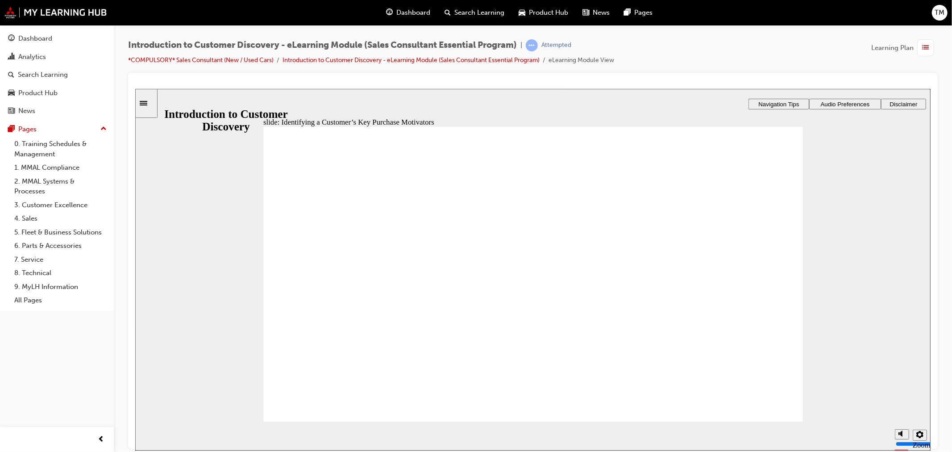
drag, startPoint x: 590, startPoint y: 367, endPoint x: 560, endPoint y: 371, distance: 29.7
drag, startPoint x: 468, startPoint y: 380, endPoint x: 461, endPoint y: 369, distance: 13.6
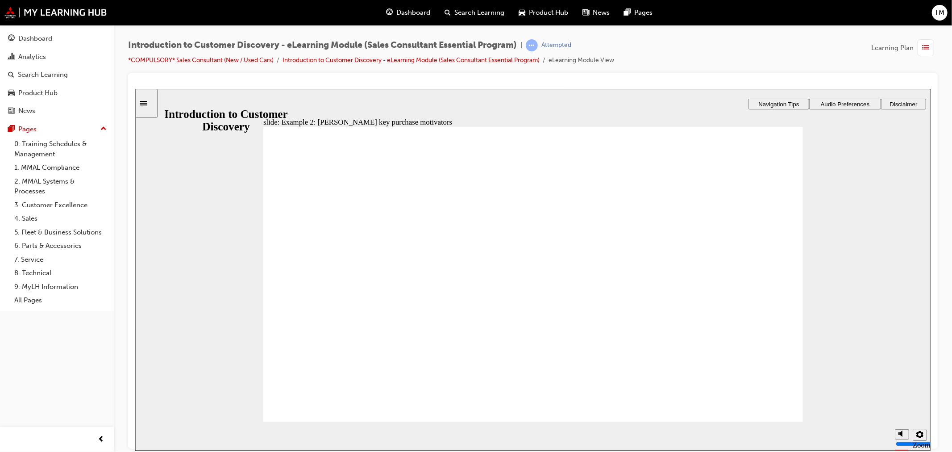
drag, startPoint x: 328, startPoint y: 295, endPoint x: 335, endPoint y: 284, distance: 12.9
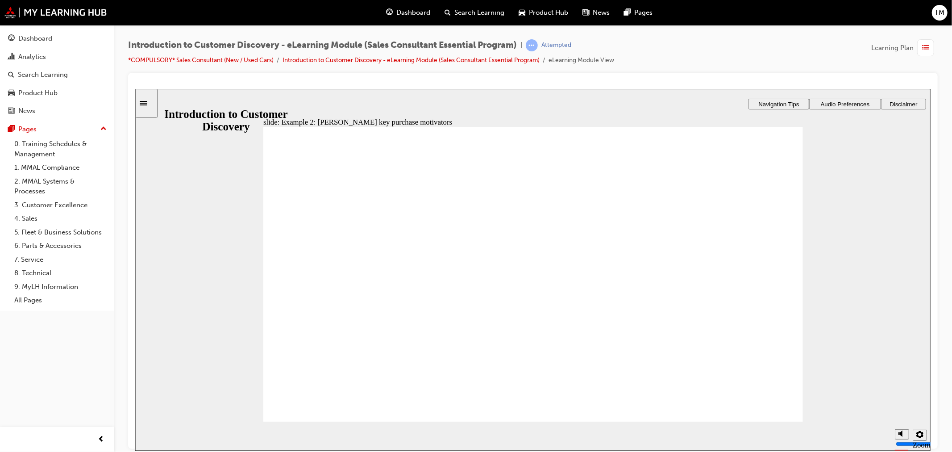
drag, startPoint x: 353, startPoint y: 314, endPoint x: 340, endPoint y: 315, distance: 12.5
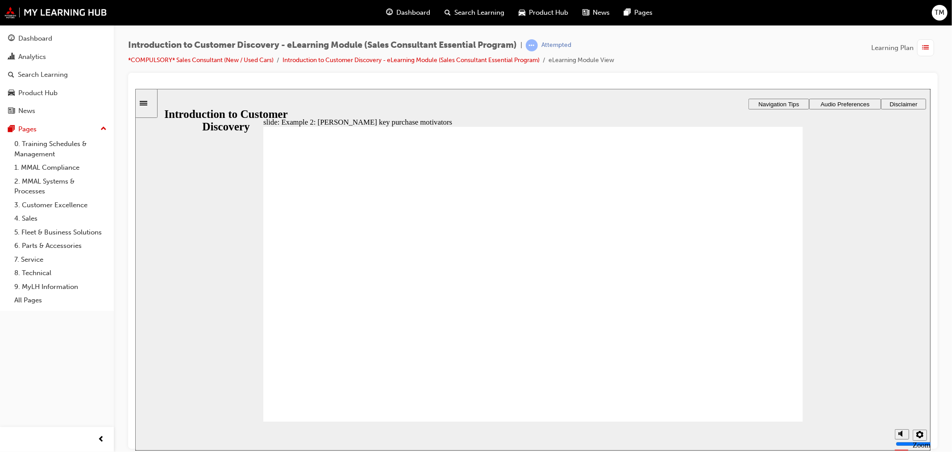
drag, startPoint x: 792, startPoint y: 182, endPoint x: 791, endPoint y: 190, distance: 8.1
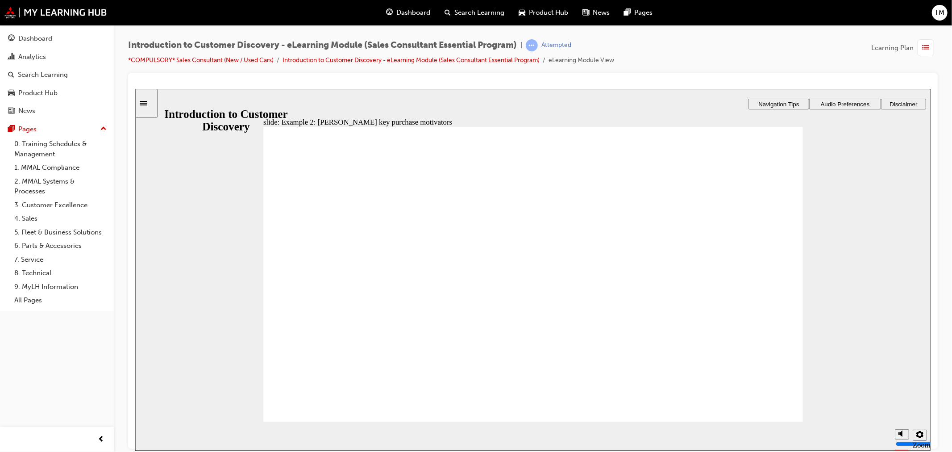
click at [738, 423] on section "Playback Speed 2 1.75 1.5 1.25 Normal" at bounding box center [533, 435] width 796 height 29
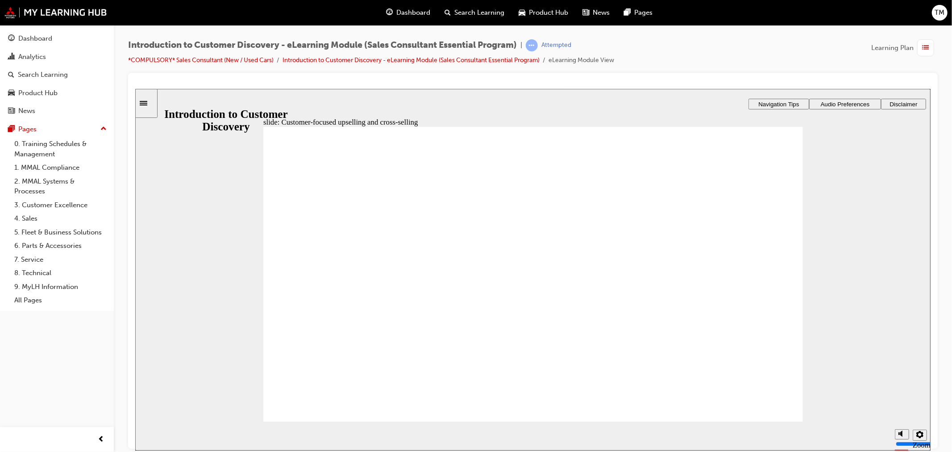
drag, startPoint x: 524, startPoint y: 229, endPoint x: 585, endPoint y: 236, distance: 62.0
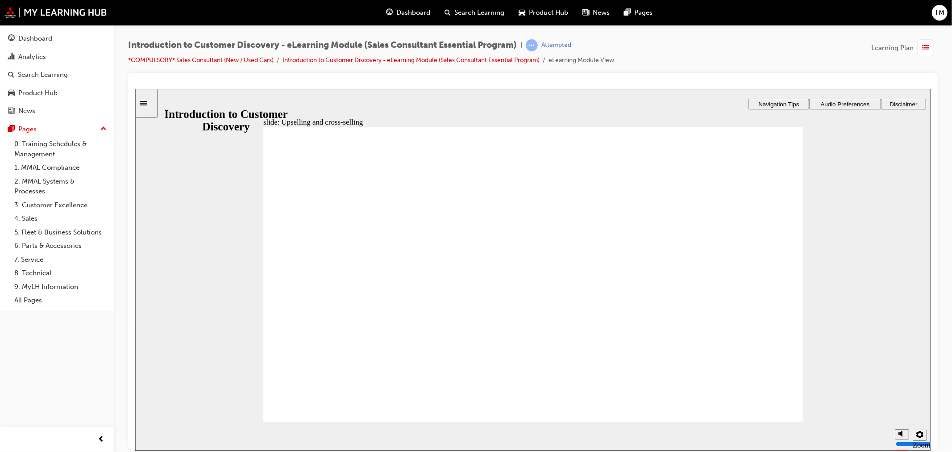
drag, startPoint x: 776, startPoint y: 382, endPoint x: 775, endPoint y: 390, distance: 7.6
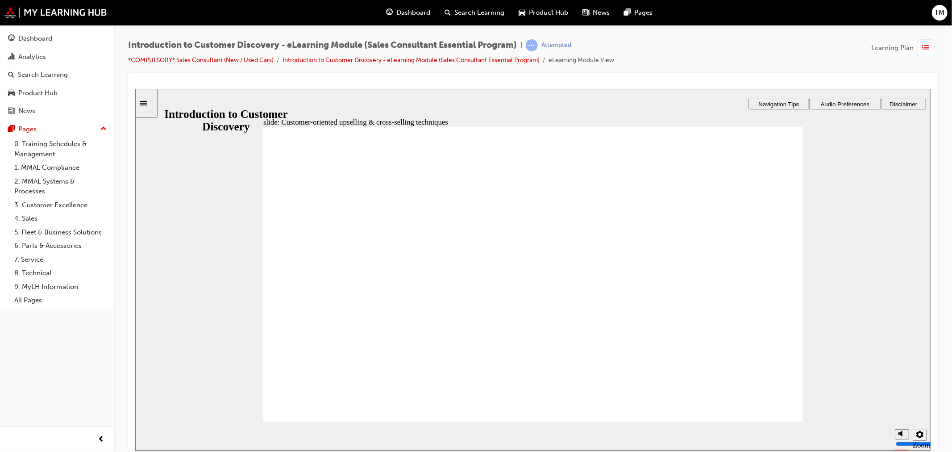
drag, startPoint x: 739, startPoint y: 191, endPoint x: 670, endPoint y: 216, distance: 72.6
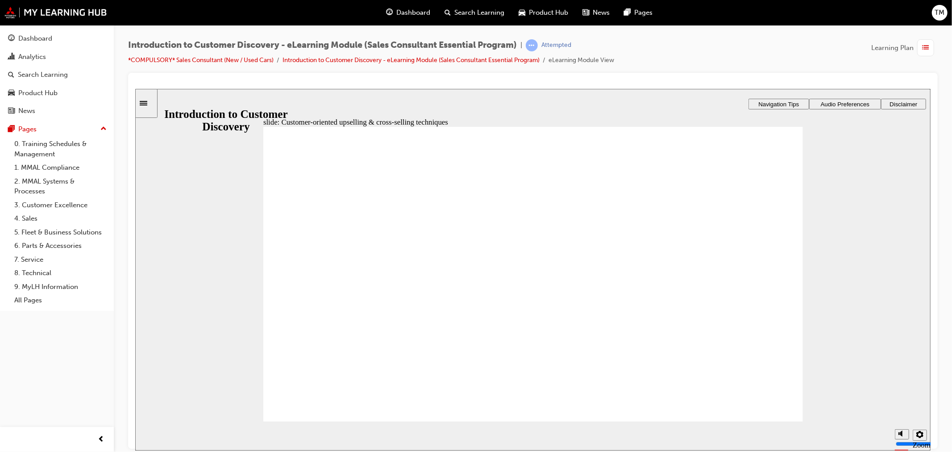
drag, startPoint x: 737, startPoint y: 189, endPoint x: 694, endPoint y: 236, distance: 63.2
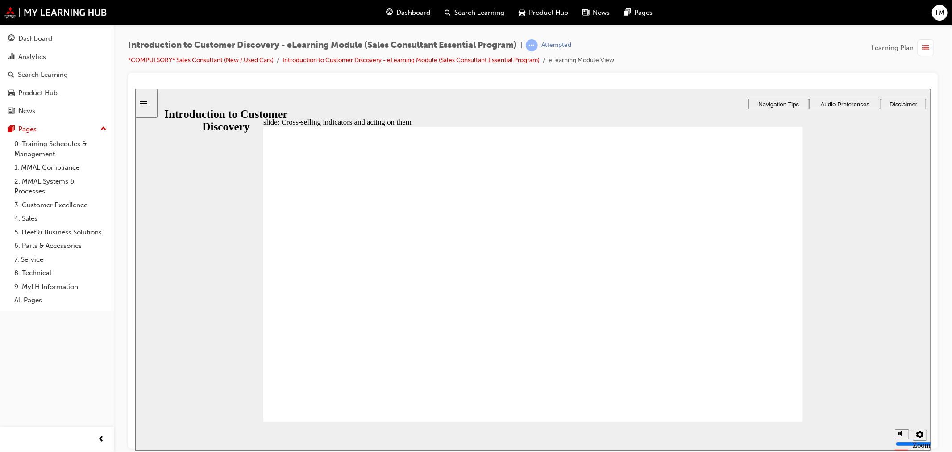
drag, startPoint x: 335, startPoint y: 285, endPoint x: 337, endPoint y: 296, distance: 10.9
drag, startPoint x: 336, startPoint y: 323, endPoint x: 336, endPoint y: 331, distance: 8.5
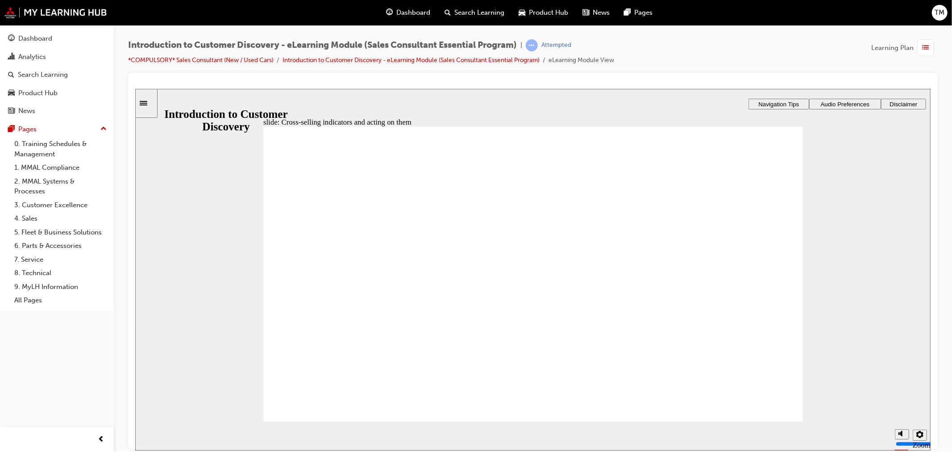
drag, startPoint x: 337, startPoint y: 342, endPoint x: 342, endPoint y: 308, distance: 35.2
drag, startPoint x: 345, startPoint y: 353, endPoint x: 344, endPoint y: 380, distance: 26.8
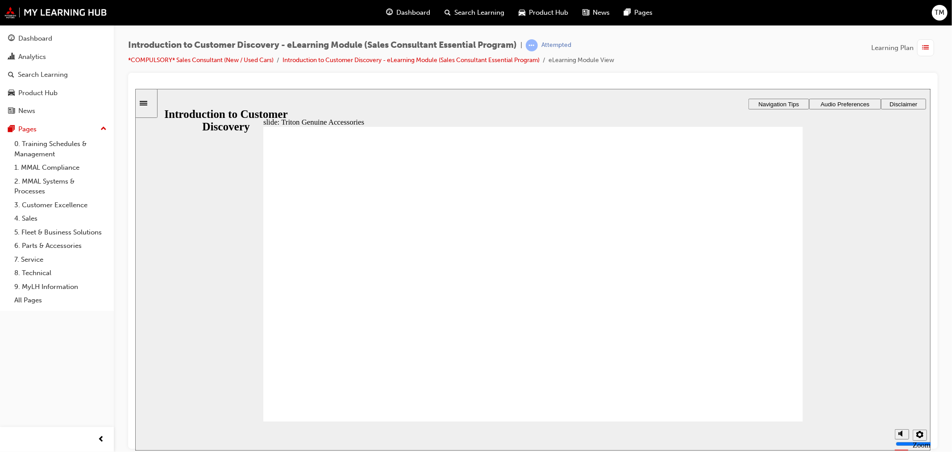
radio input "true"
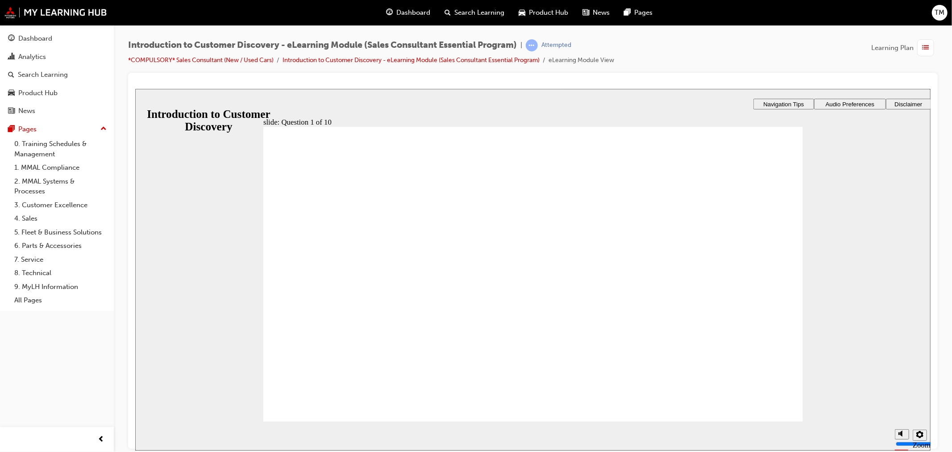
radio input "true"
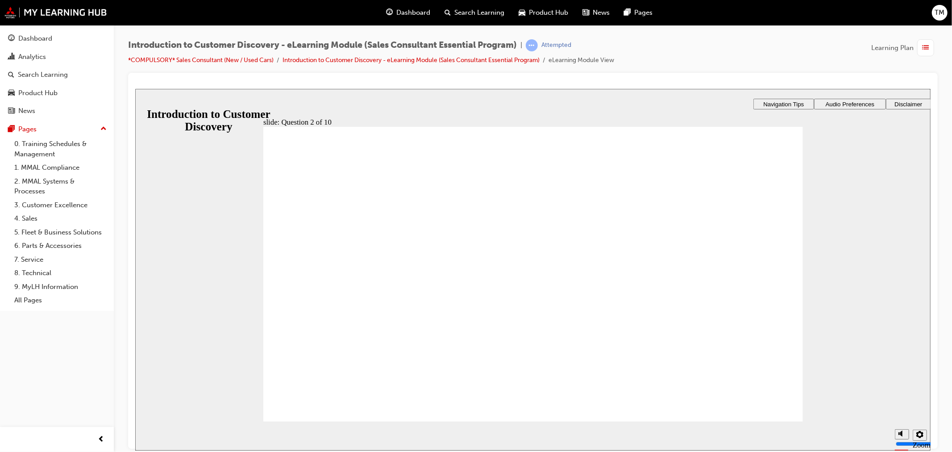
drag, startPoint x: 302, startPoint y: 246, endPoint x: 313, endPoint y: 271, distance: 26.2
radio input "false"
radio input "true"
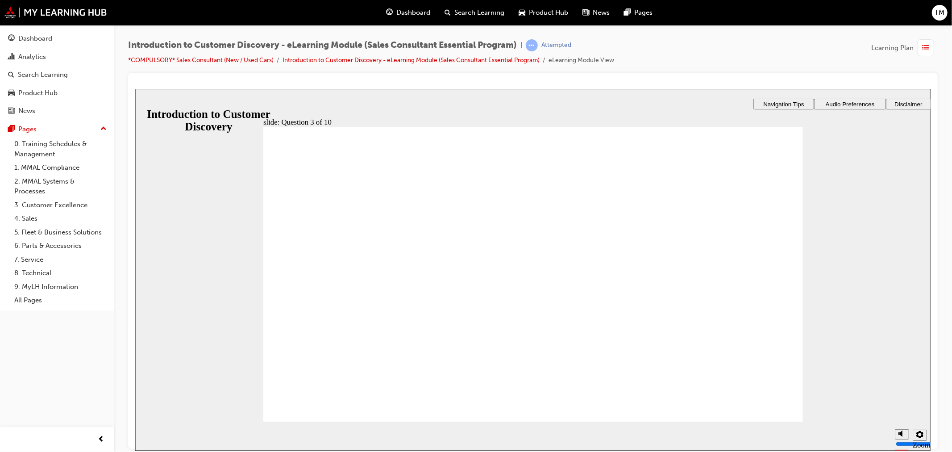
checkbox input "true"
drag, startPoint x: 365, startPoint y: 284, endPoint x: 359, endPoint y: 294, distance: 11.8
checkbox input "true"
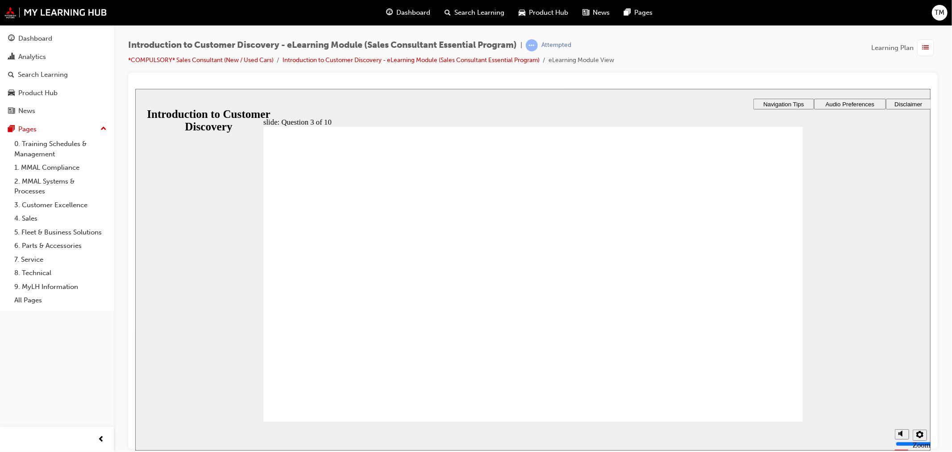
radio input "false"
radio input "true"
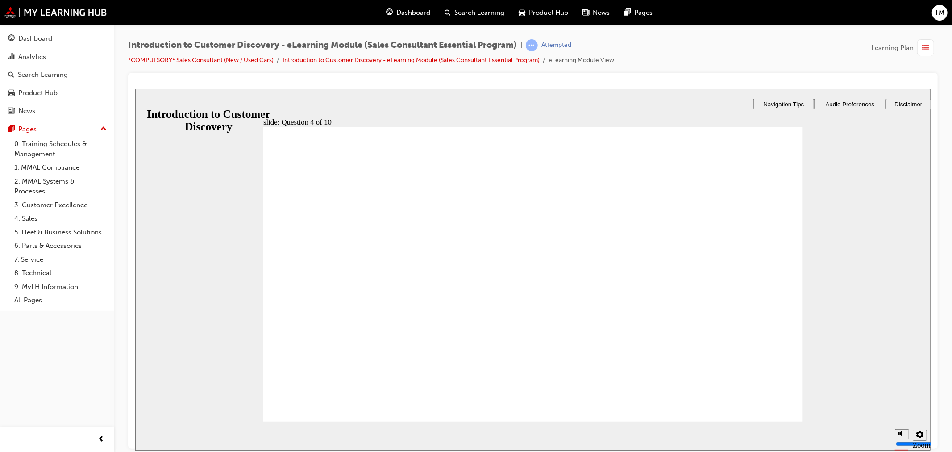
drag, startPoint x: 510, startPoint y: 362, endPoint x: 612, endPoint y: 388, distance: 104.8
radio input "false"
radio input "true"
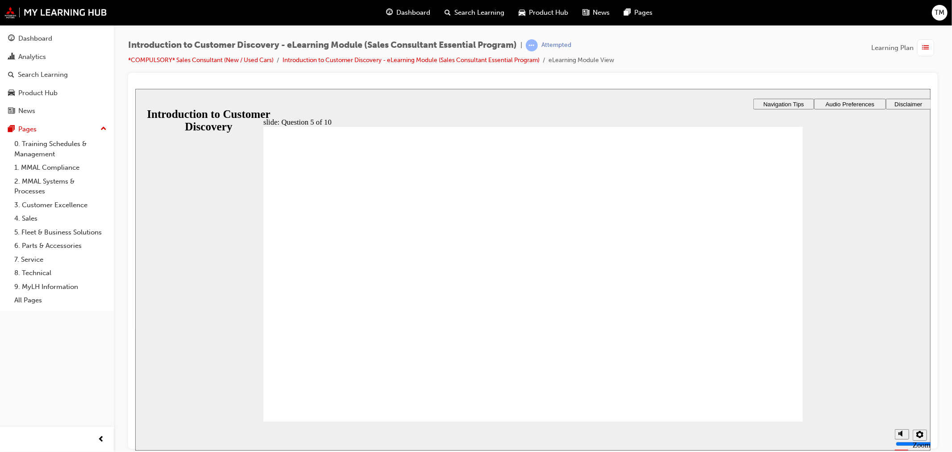
radio input "false"
radio input "true"
drag, startPoint x: 359, startPoint y: 273, endPoint x: 475, endPoint y: 300, distance: 119.7
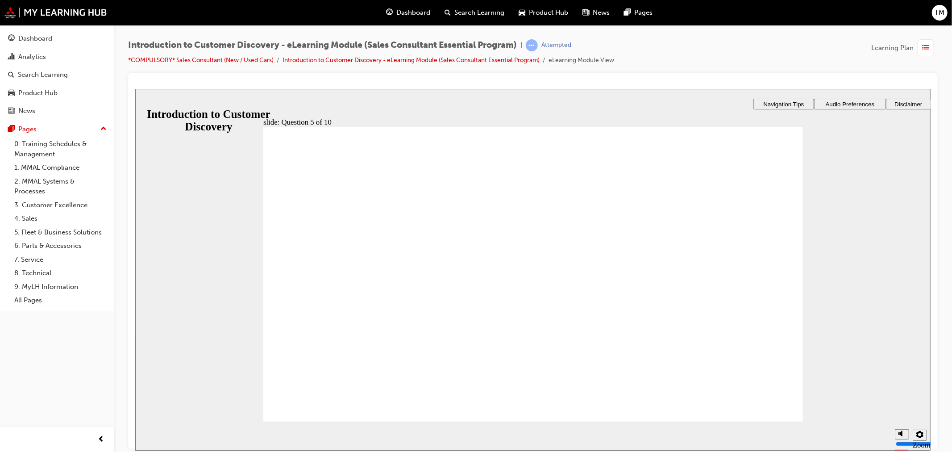
radio input "false"
radio input "true"
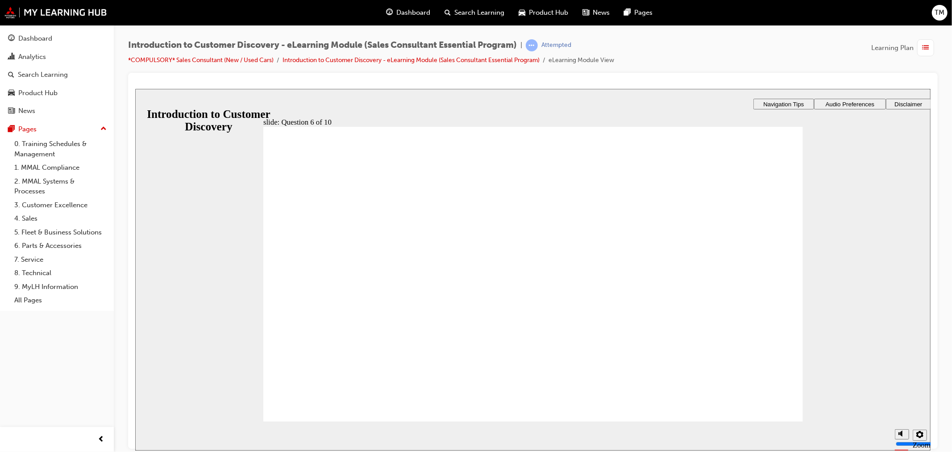
checkbox input "true"
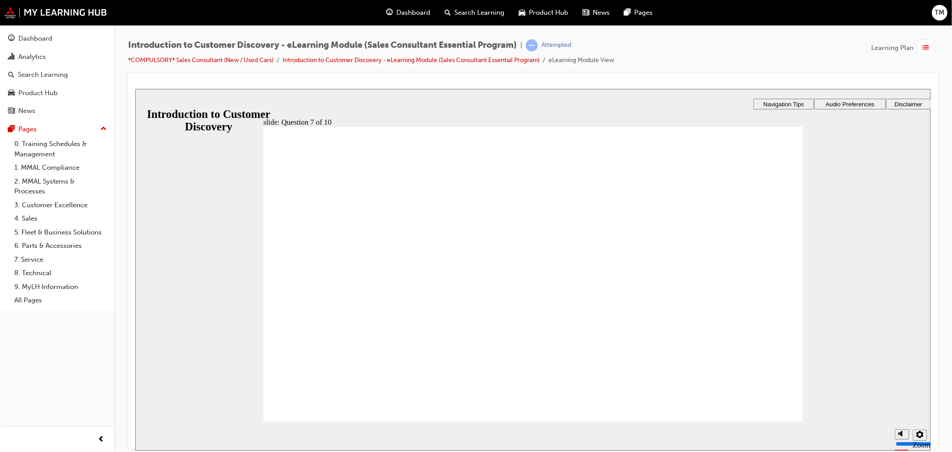
checkbox input "true"
